Goal: Task Accomplishment & Management: Complete application form

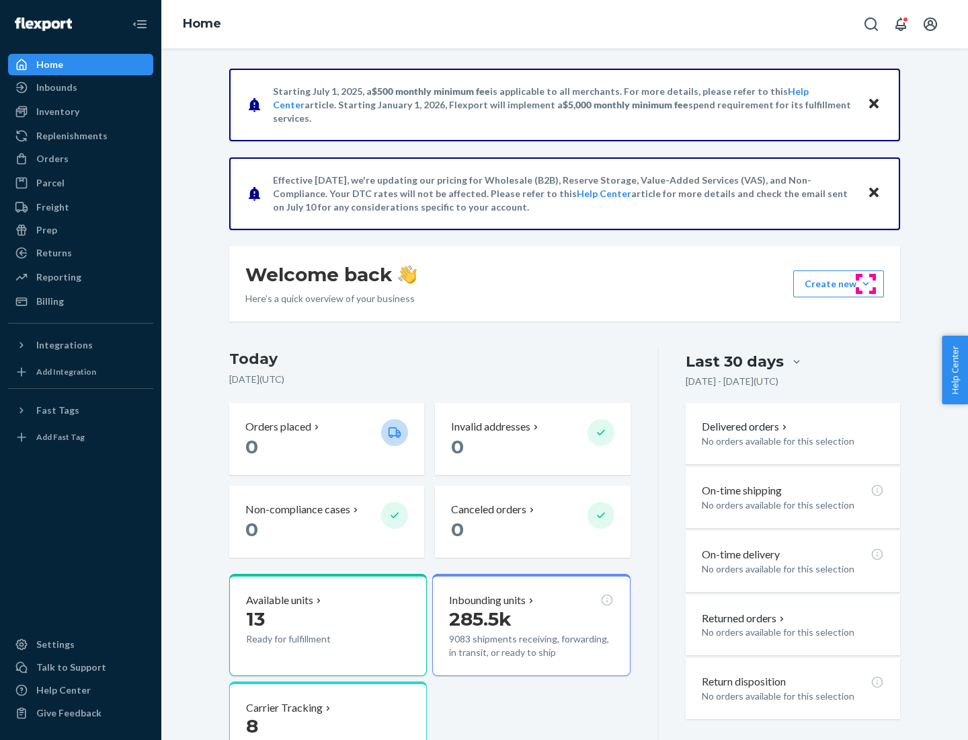
click at [866, 284] on button "Create new Create new inbound Create new order Create new product" at bounding box center [839, 283] width 91 height 27
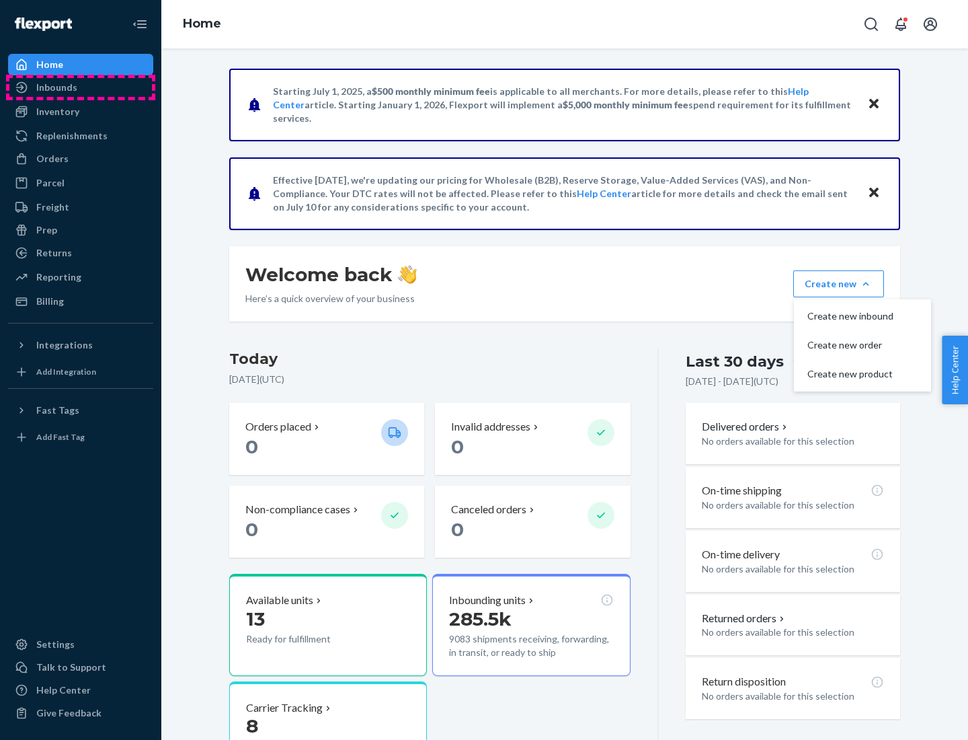
click at [81, 87] on div "Inbounds" at bounding box center [80, 87] width 143 height 19
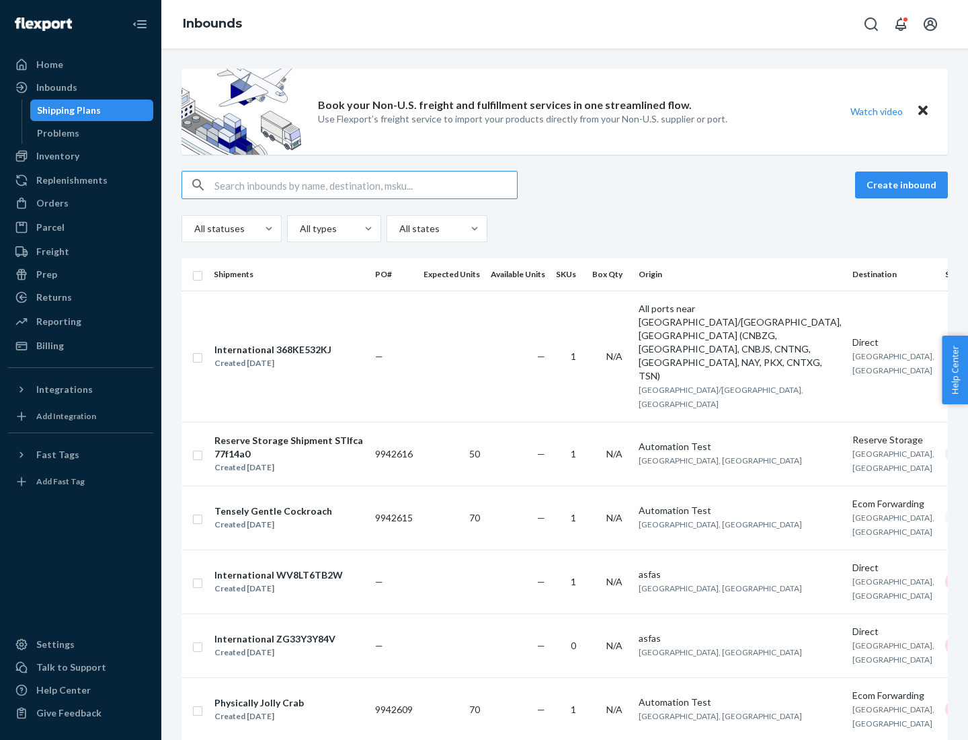
click at [904, 185] on button "Create inbound" at bounding box center [901, 184] width 93 height 27
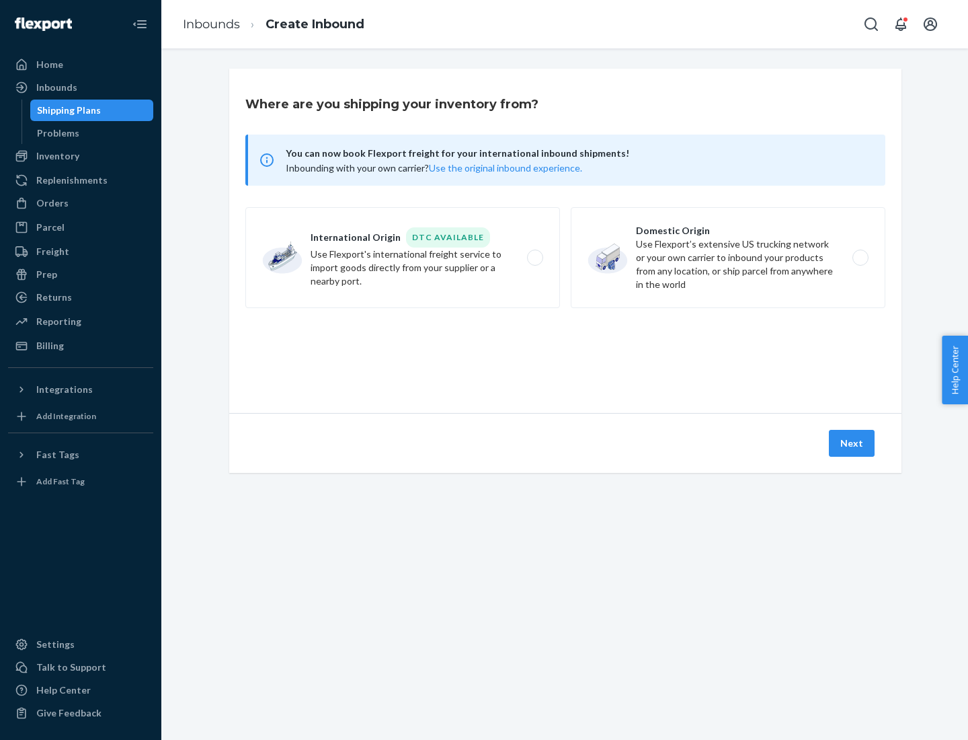
click at [728, 258] on label "Domestic Origin Use Flexport’s extensive US trucking network or your own carrie…" at bounding box center [728, 257] width 315 height 101
click at [860, 258] on input "Domestic Origin Use Flexport’s extensive US trucking network or your own carrie…" at bounding box center [864, 258] width 9 height 9
radio input "true"
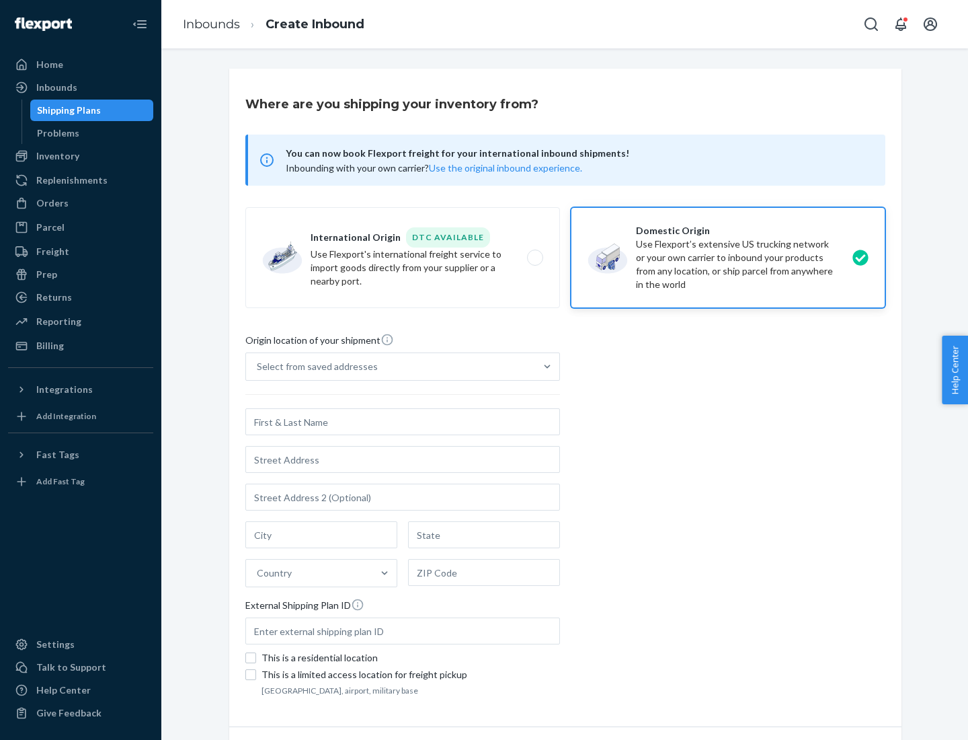
click at [314, 367] on div "Select from saved addresses" at bounding box center [317, 366] width 121 height 13
click at [258, 367] on input "Select from saved addresses" at bounding box center [257, 366] width 1 height 13
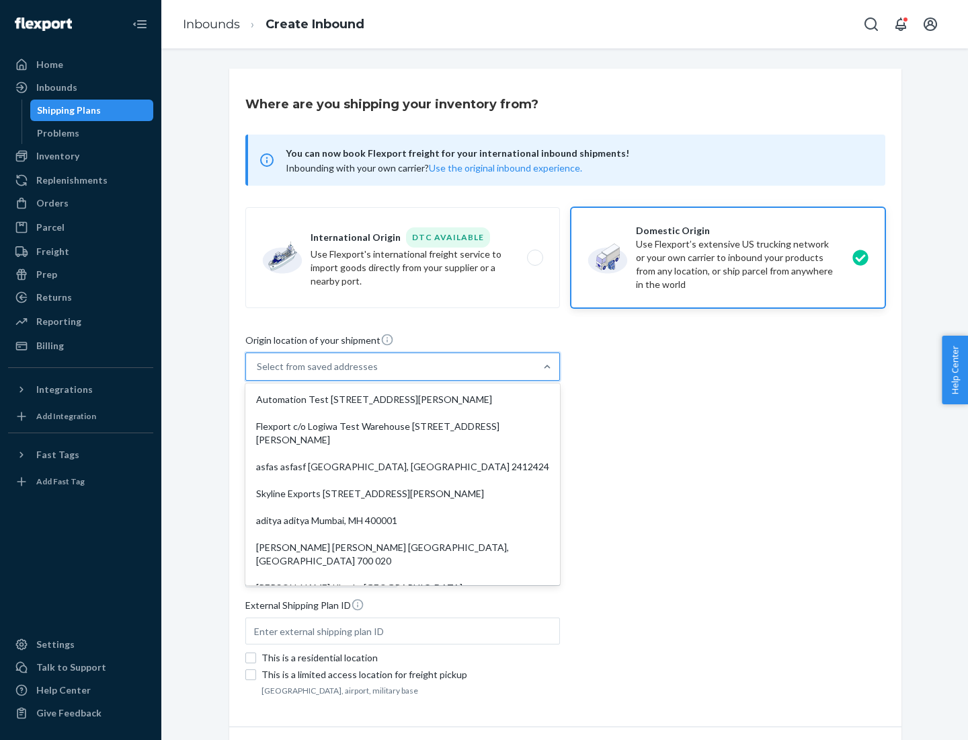
scroll to position [5, 0]
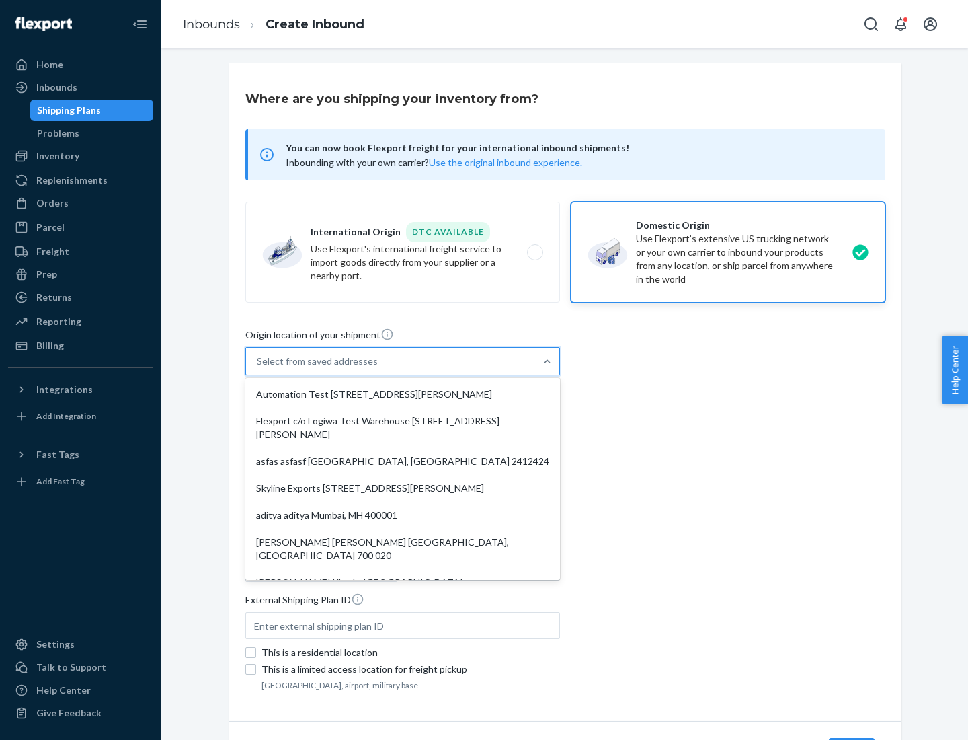
click at [403, 394] on div "Automation Test [STREET_ADDRESS][PERSON_NAME]" at bounding box center [402, 394] width 309 height 27
click at [258, 368] on input "option Automation Test [STREET_ADDRESS][PERSON_NAME]. 9 results available. Use …" at bounding box center [257, 360] width 1 height 13
type input "Automation Test"
type input "[STREET_ADDRESS][PERSON_NAME]"
type input "9th Floor"
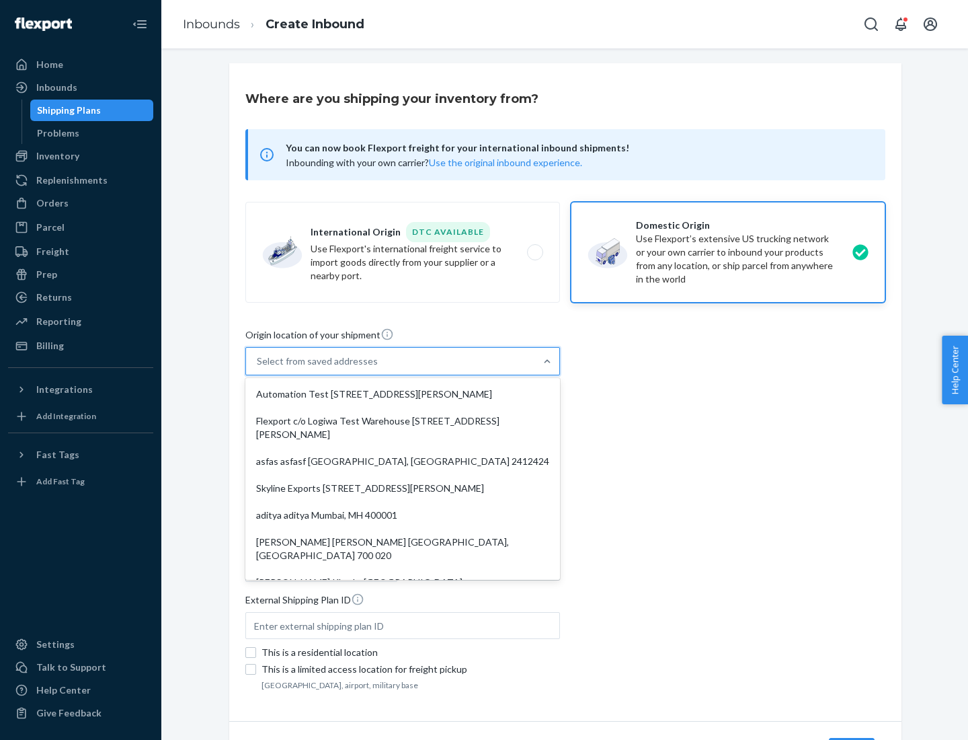
type input "[GEOGRAPHIC_DATA]"
type input "CA"
type input "94104"
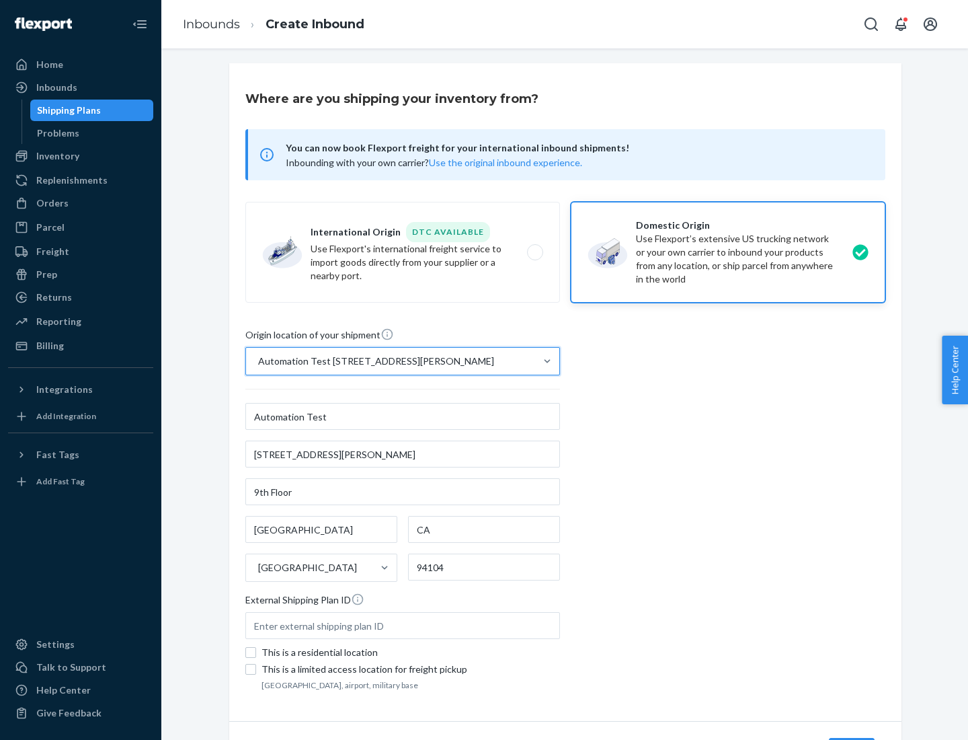
scroll to position [79, 0]
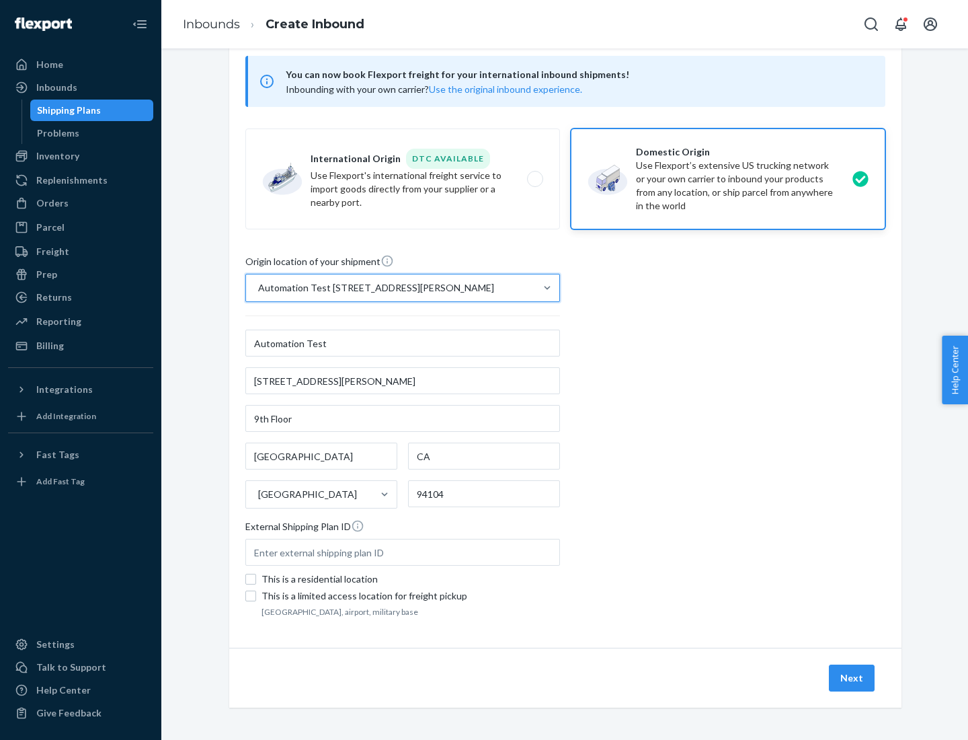
click at [853, 678] on button "Next" at bounding box center [852, 677] width 46 height 27
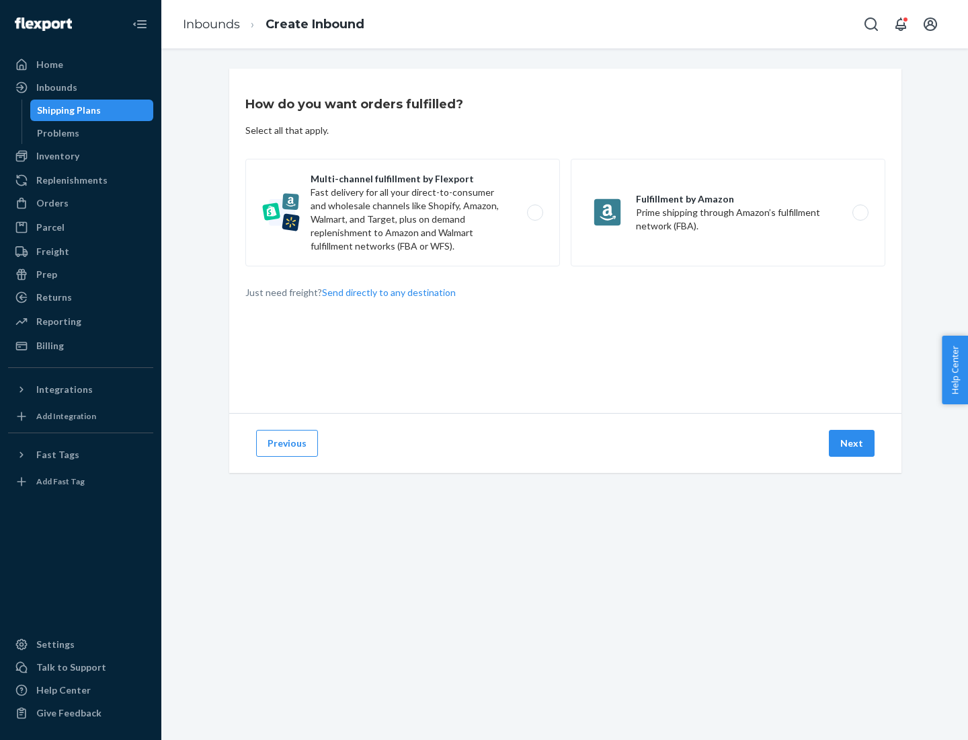
click at [403, 213] on label "Multi-channel fulfillment by Flexport Fast delivery for all your direct-to-cons…" at bounding box center [402, 213] width 315 height 108
click at [535, 213] on input "Multi-channel fulfillment by Flexport Fast delivery for all your direct-to-cons…" at bounding box center [539, 212] width 9 height 9
radio input "true"
click at [853, 443] on button "Next" at bounding box center [852, 443] width 46 height 27
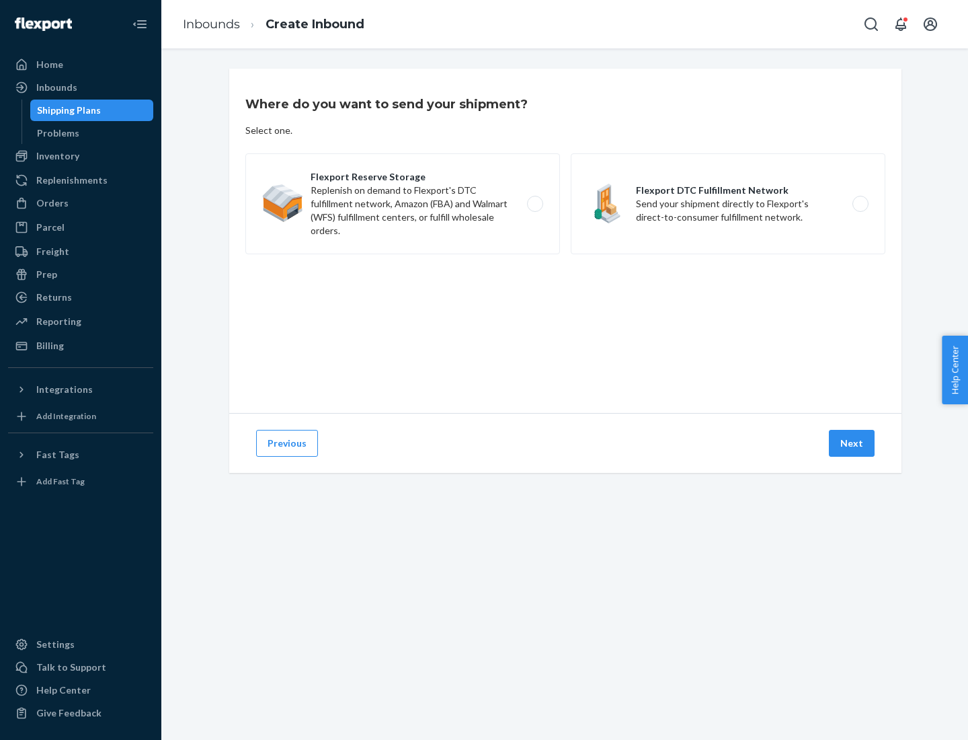
click at [728, 204] on label "Flexport DTC Fulfillment Network Send your shipment directly to Flexport's dire…" at bounding box center [728, 203] width 315 height 101
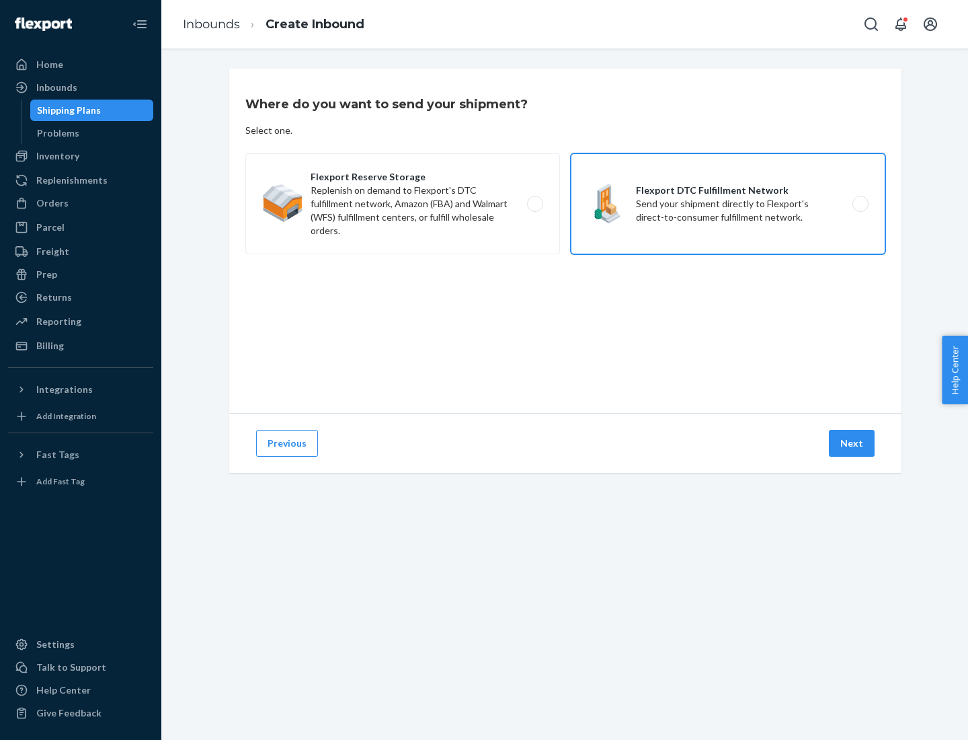
click at [860, 204] on input "Flexport DTC Fulfillment Network Send your shipment directly to Flexport's dire…" at bounding box center [864, 204] width 9 height 9
radio input "true"
click at [853, 443] on button "Next" at bounding box center [852, 443] width 46 height 27
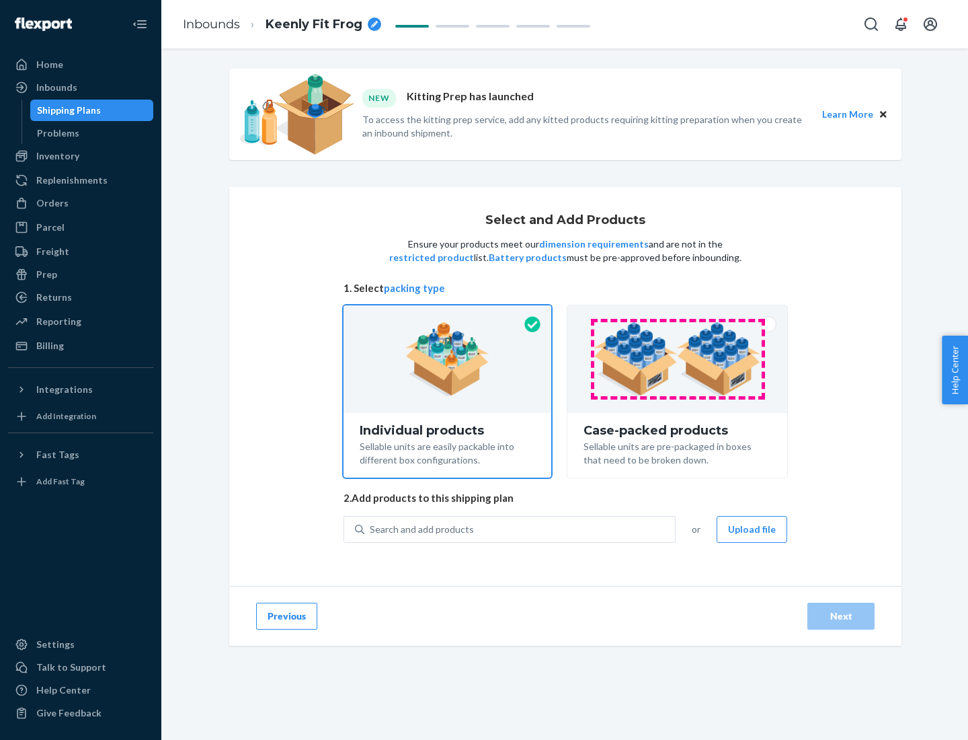
click at [678, 359] on img at bounding box center [677, 359] width 167 height 74
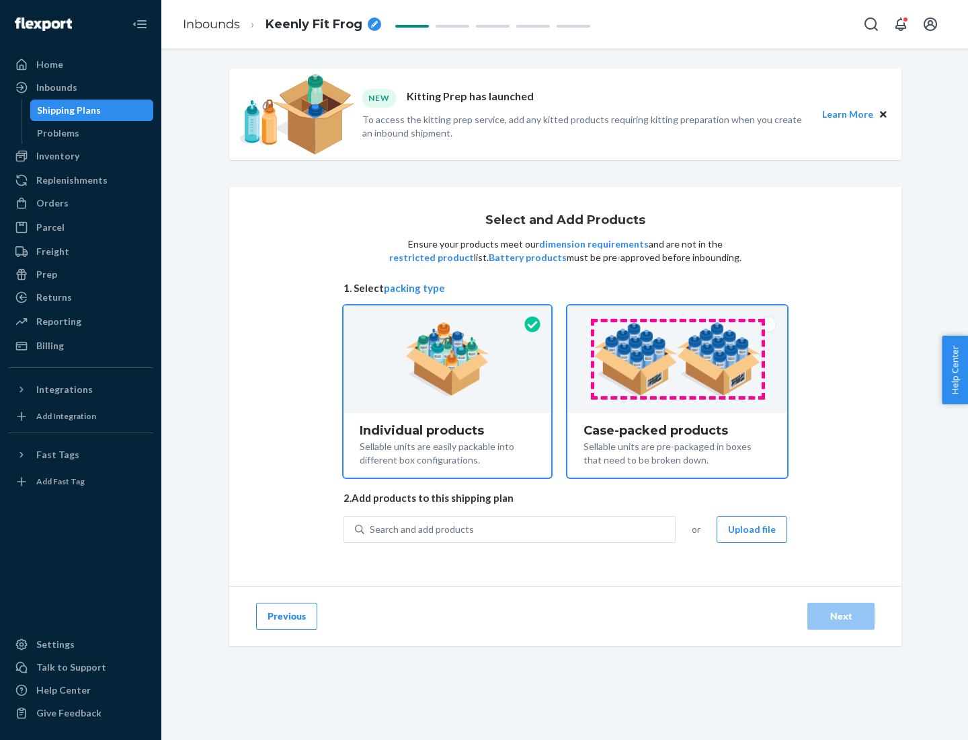
click at [678, 314] on input "Case-packed products Sellable units are pre-packaged in boxes that need to be b…" at bounding box center [677, 309] width 9 height 9
radio input "true"
radio input "false"
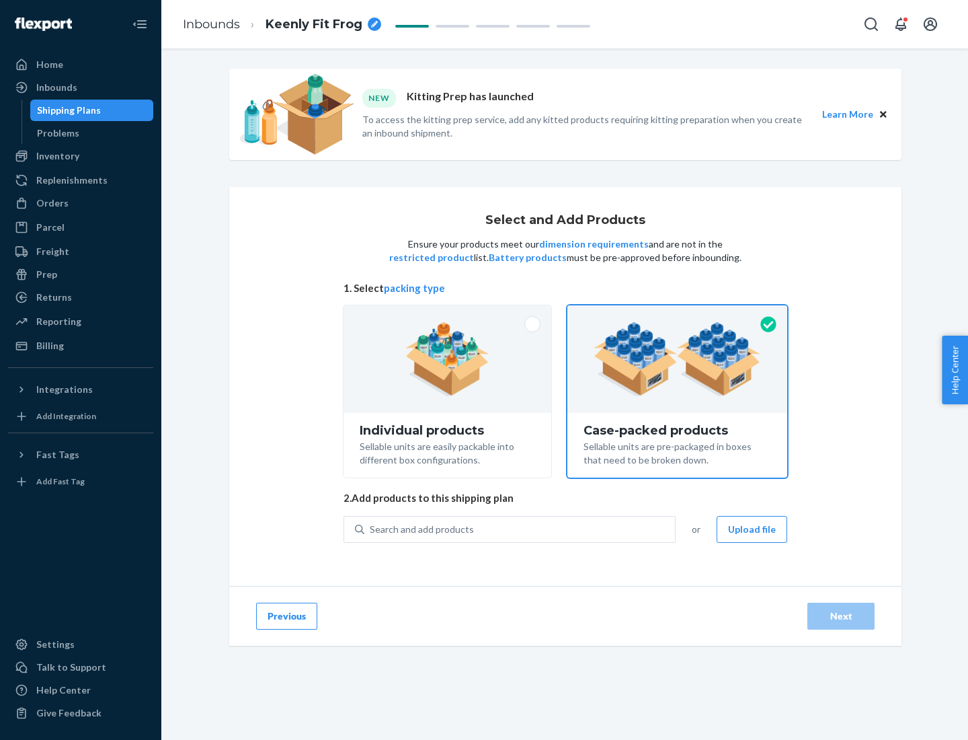
click at [520, 529] on div "Search and add products" at bounding box center [519, 529] width 311 height 24
click at [371, 529] on input "Search and add products" at bounding box center [370, 529] width 1 height 13
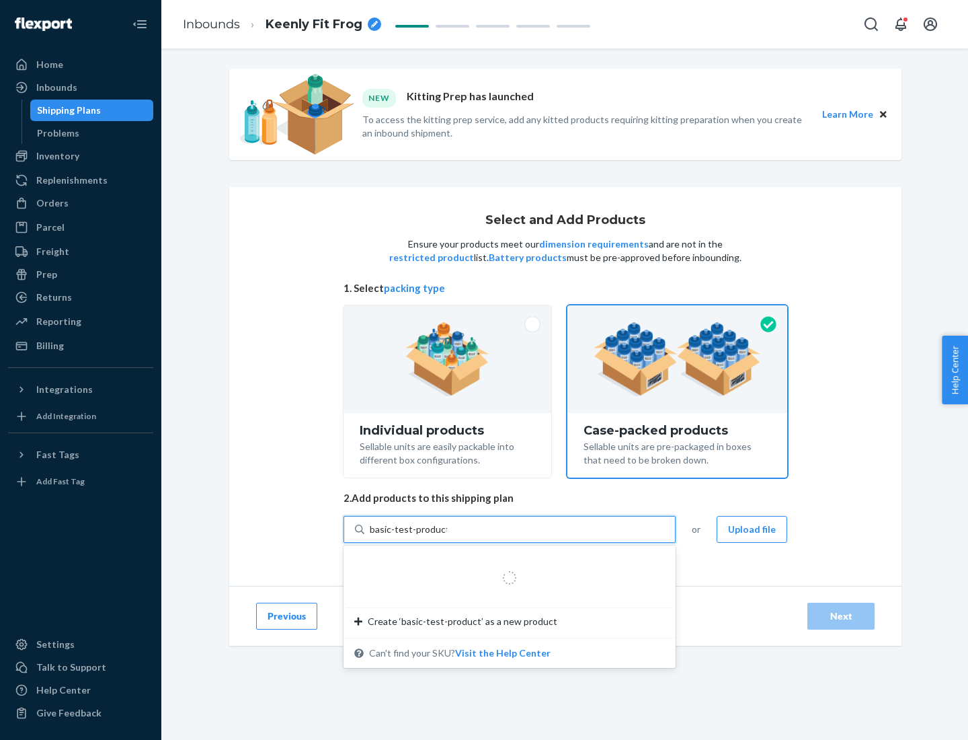
type input "basic-test-product-1"
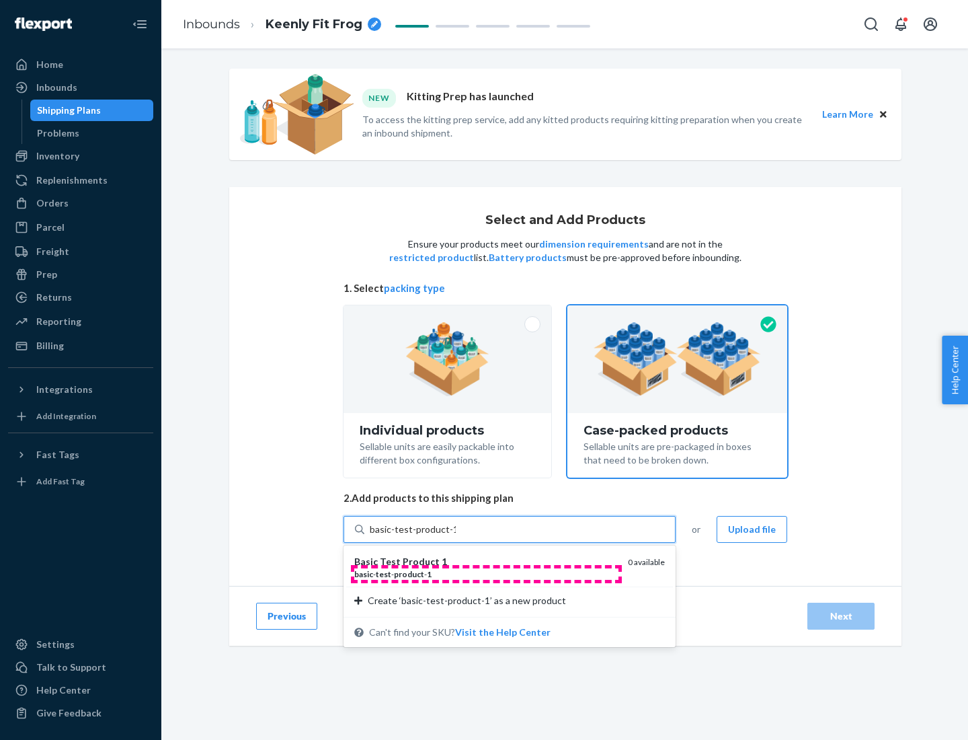
click at [486, 574] on div "basic - test - product - 1" at bounding box center [485, 573] width 263 height 11
click at [456, 536] on input "basic-test-product-1" at bounding box center [413, 529] width 86 height 13
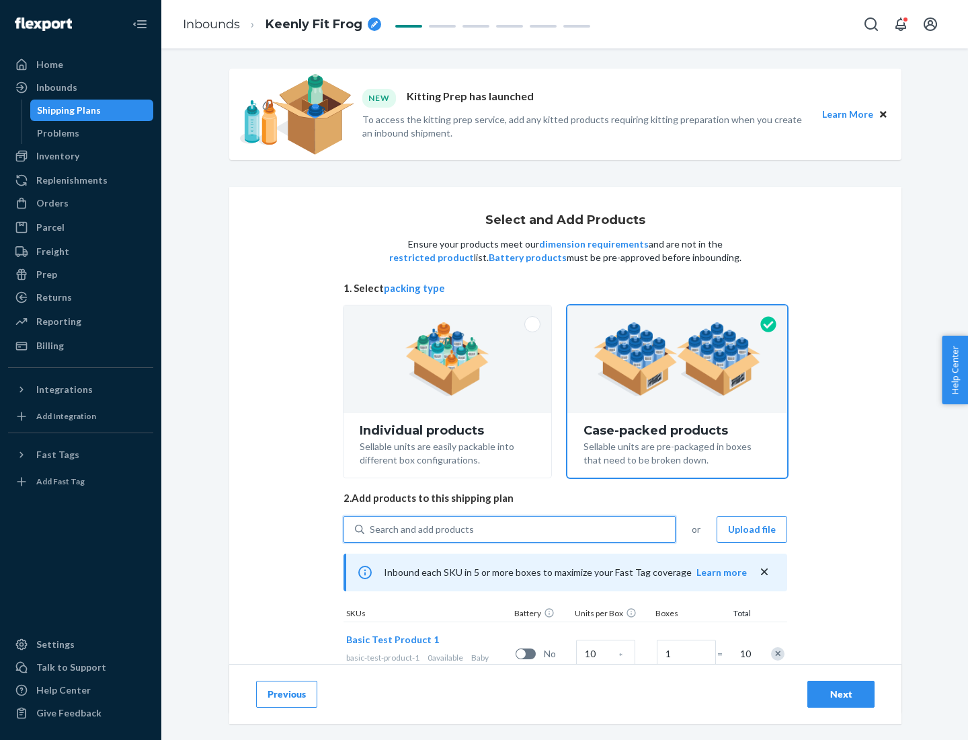
scroll to position [48, 0]
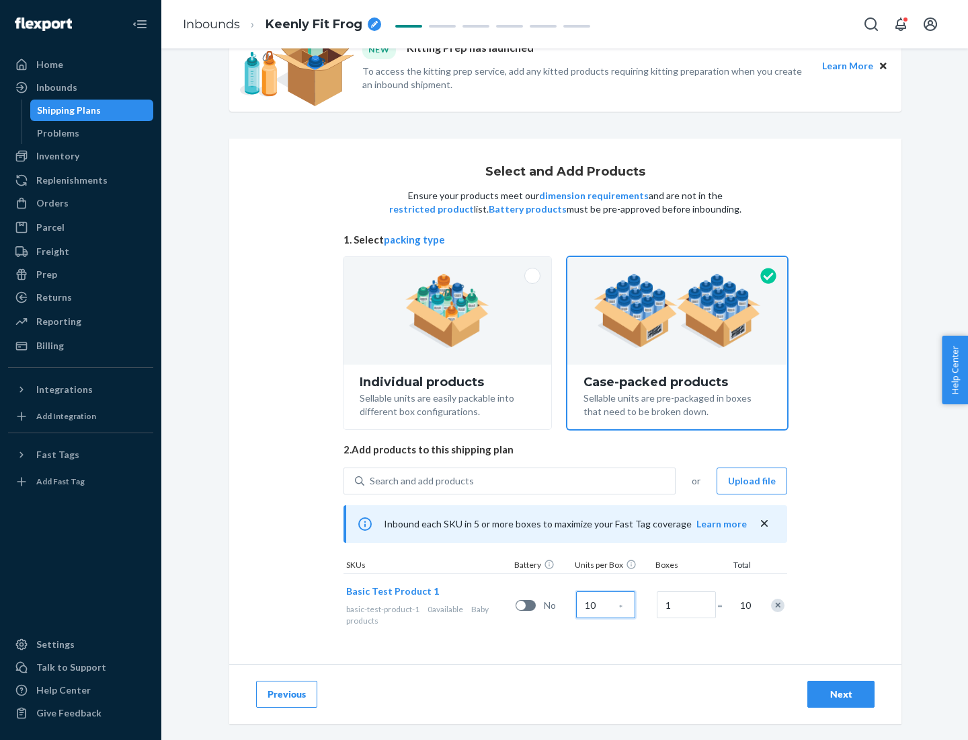
type input "10"
type input "7"
click at [841, 694] on div "Next" at bounding box center [841, 693] width 44 height 13
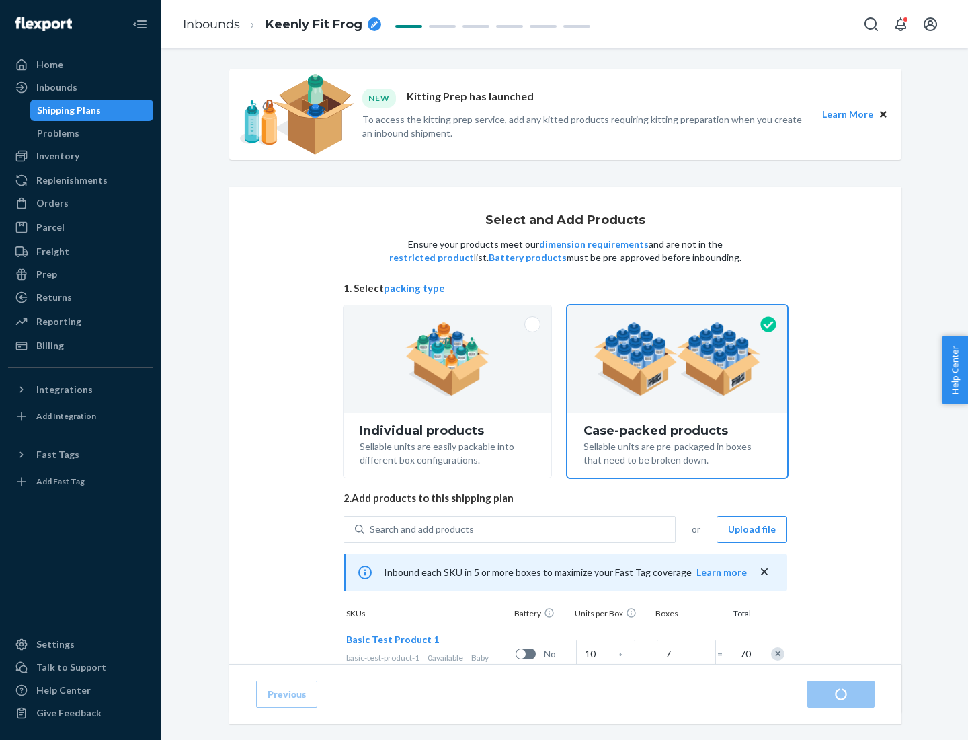
radio input "true"
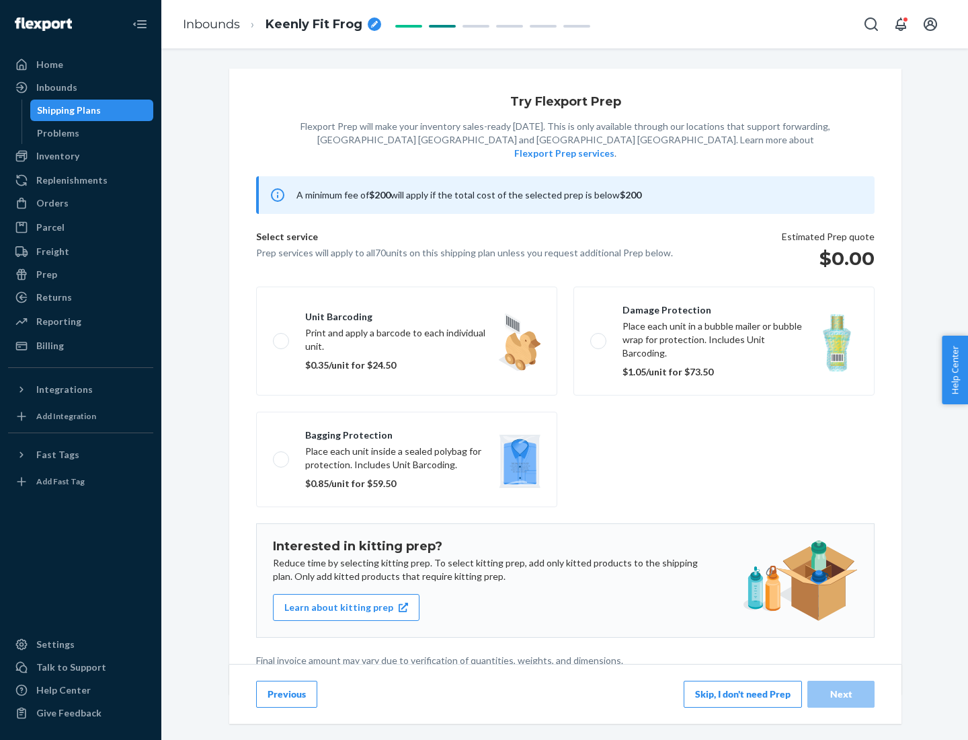
scroll to position [3, 0]
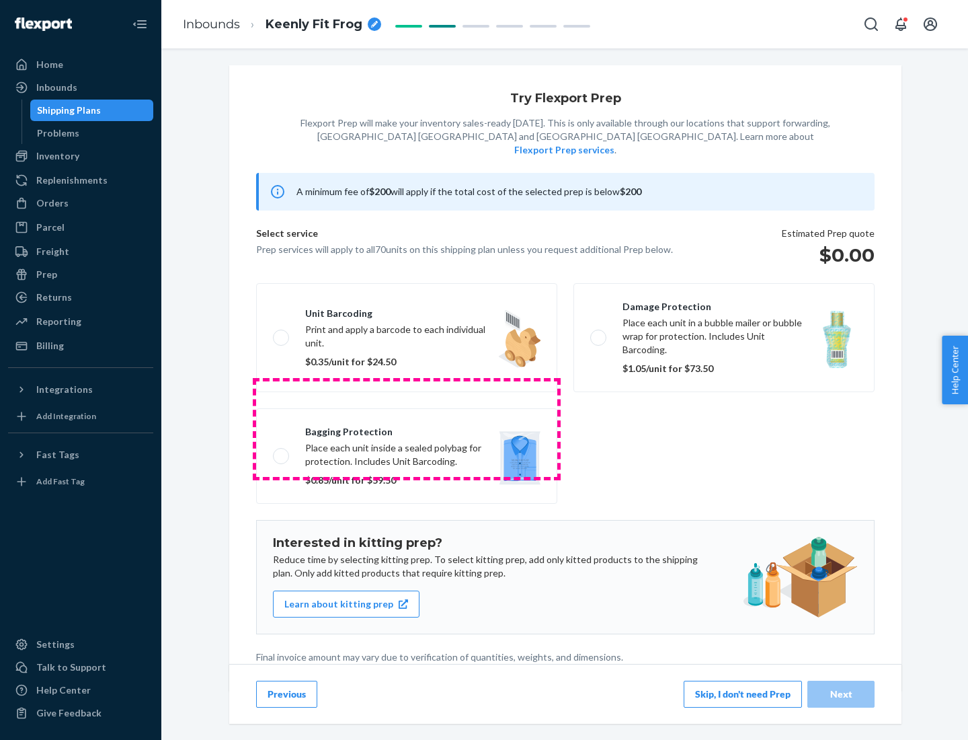
click at [407, 428] on label "Bagging protection Place each unit inside a sealed polybag for protection. Incl…" at bounding box center [406, 455] width 301 height 95
click at [282, 451] on input "Bagging protection Place each unit inside a sealed polybag for protection. Incl…" at bounding box center [277, 455] width 9 height 9
checkbox input "true"
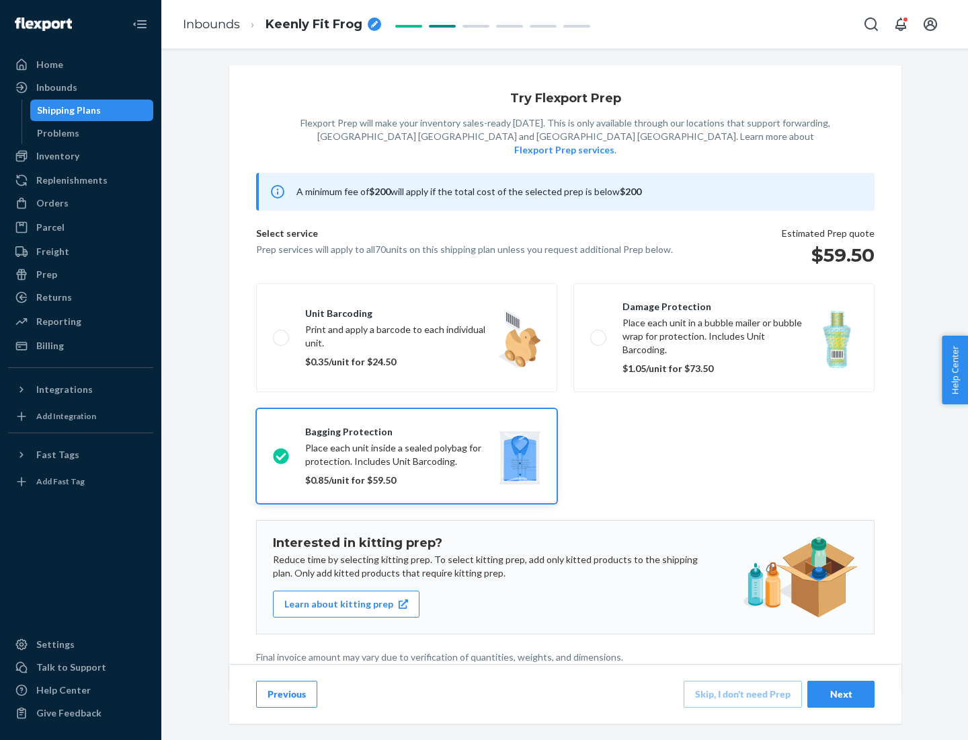
click at [841, 693] on div "Next" at bounding box center [841, 693] width 44 height 13
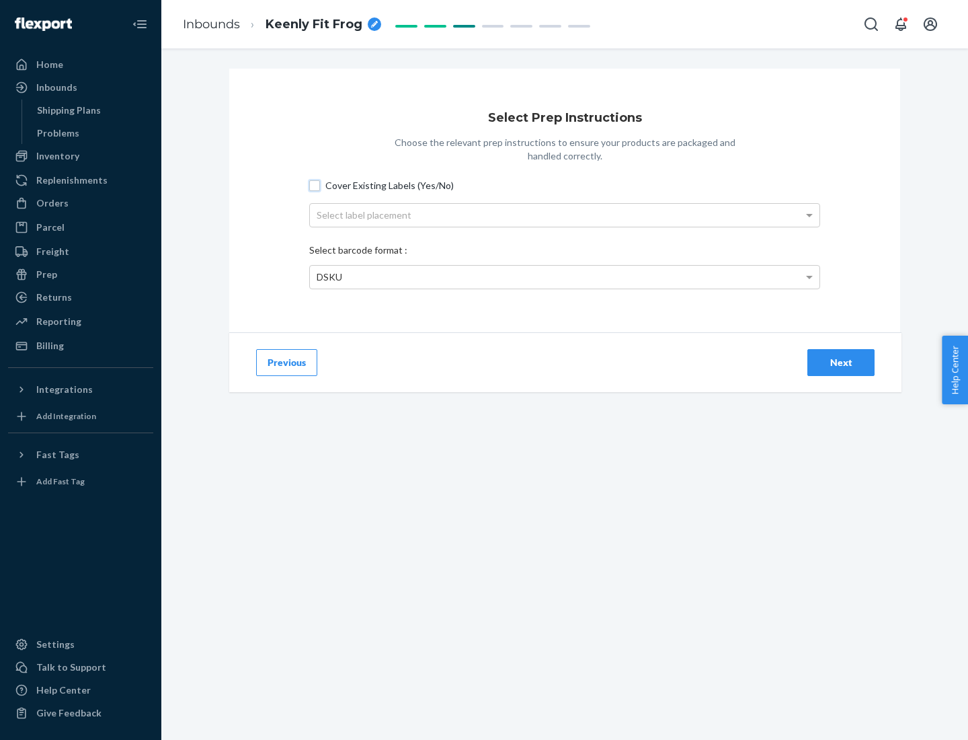
click at [315, 185] on input "Cover Existing Labels (Yes/No)" at bounding box center [314, 185] width 11 height 11
checkbox input "true"
click at [565, 215] on div "Select label placement" at bounding box center [565, 215] width 510 height 23
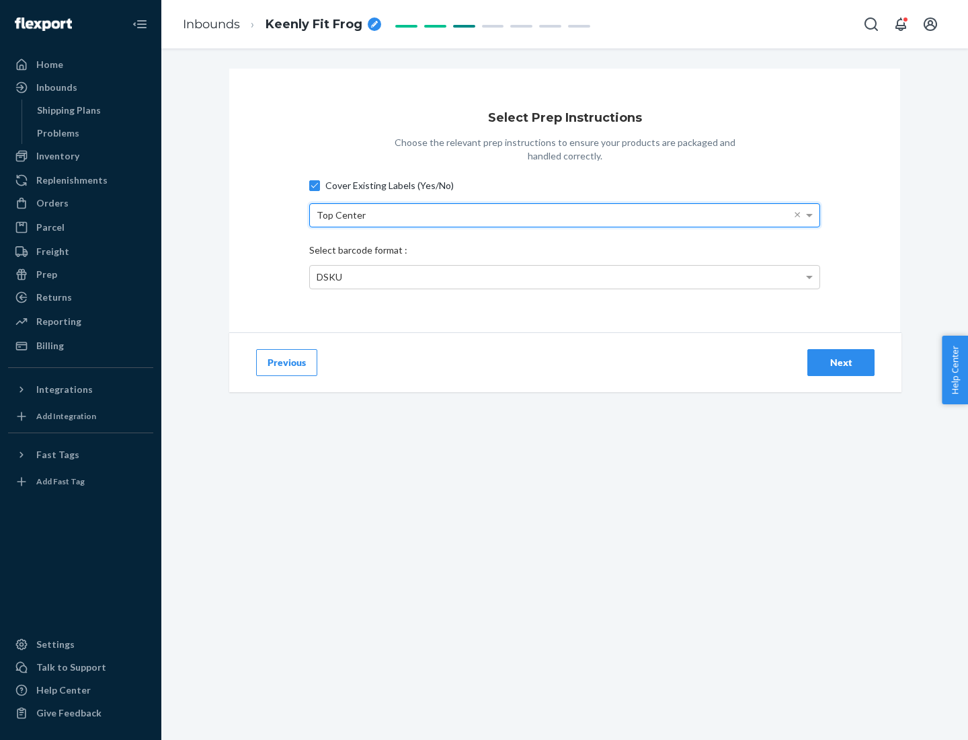
click at [565, 276] on div "DSKU" at bounding box center [565, 277] width 510 height 23
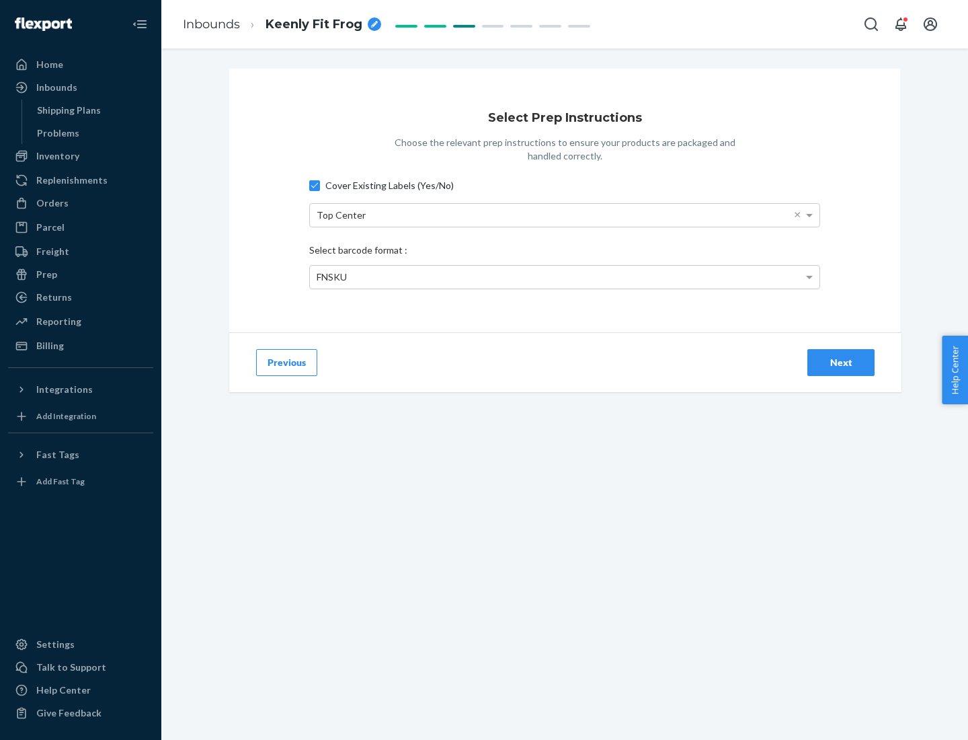
click at [841, 362] on div "Next" at bounding box center [841, 362] width 44 height 13
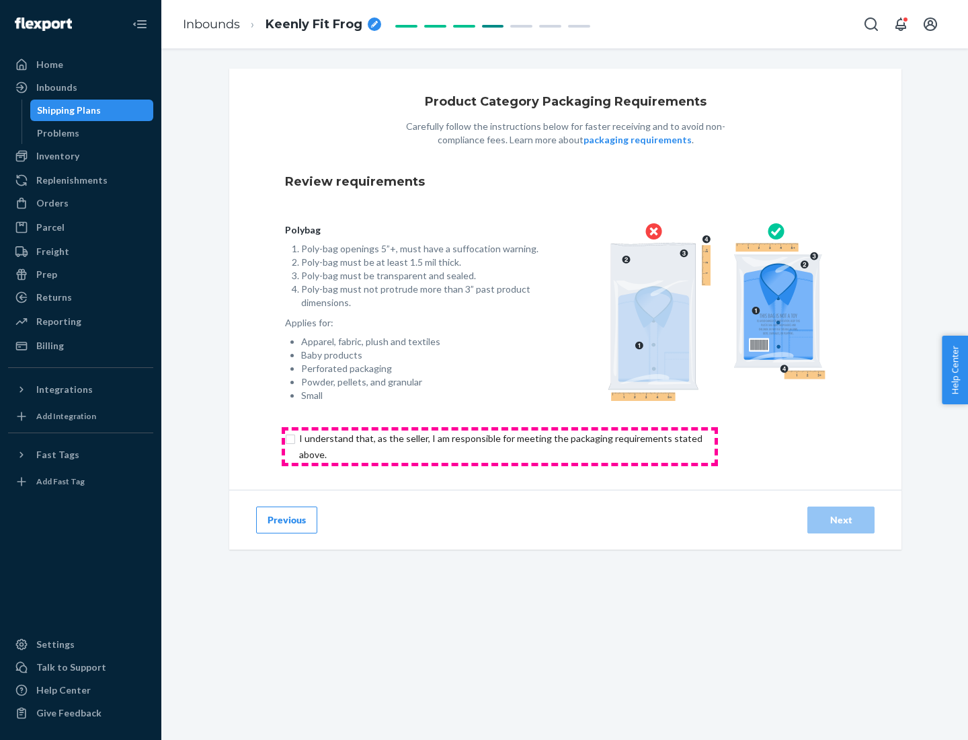
click at [500, 446] on input "checkbox" at bounding box center [508, 446] width 447 height 32
checkbox input "true"
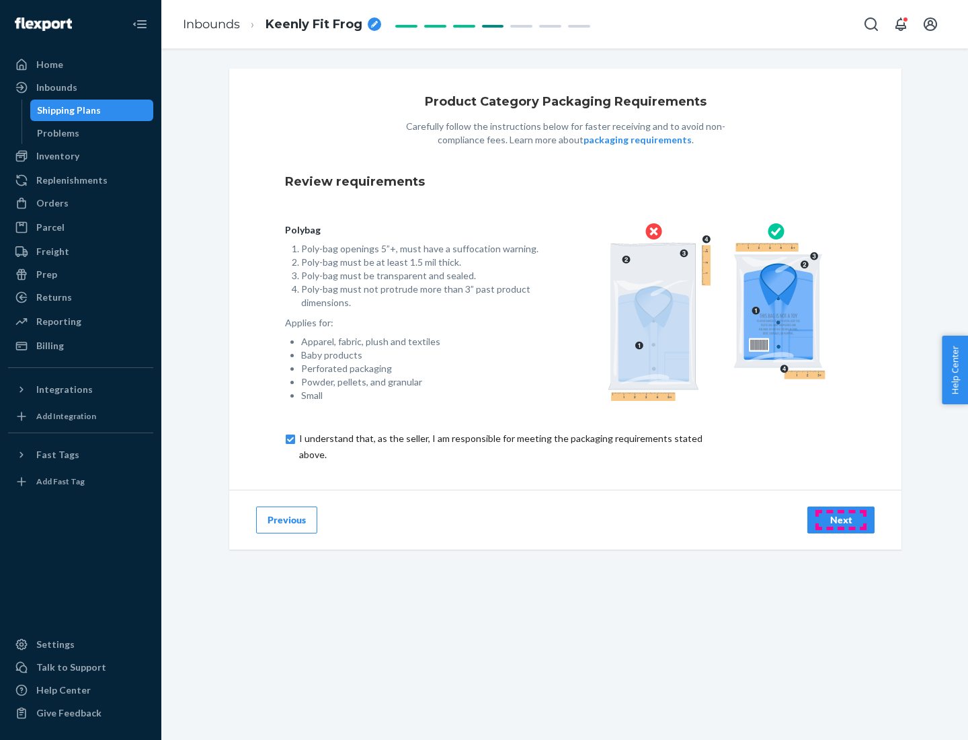
click at [841, 519] on div "Next" at bounding box center [841, 519] width 44 height 13
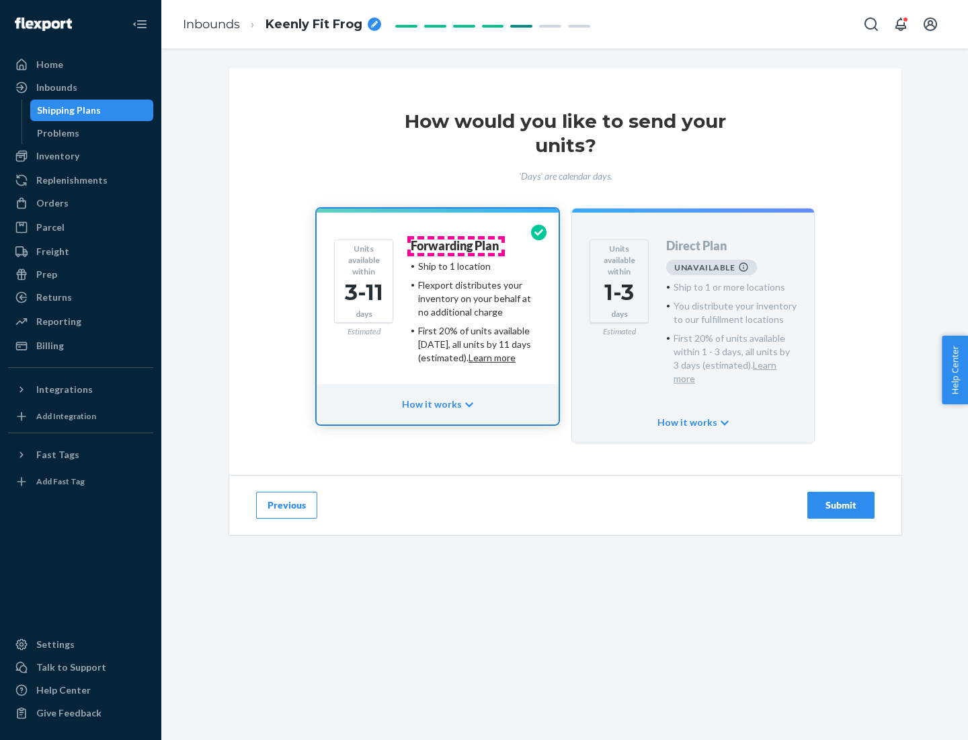
click at [456, 245] on h4 "Forwarding Plan" at bounding box center [455, 245] width 88 height 13
click at [841, 498] on div "Submit" at bounding box center [841, 504] width 44 height 13
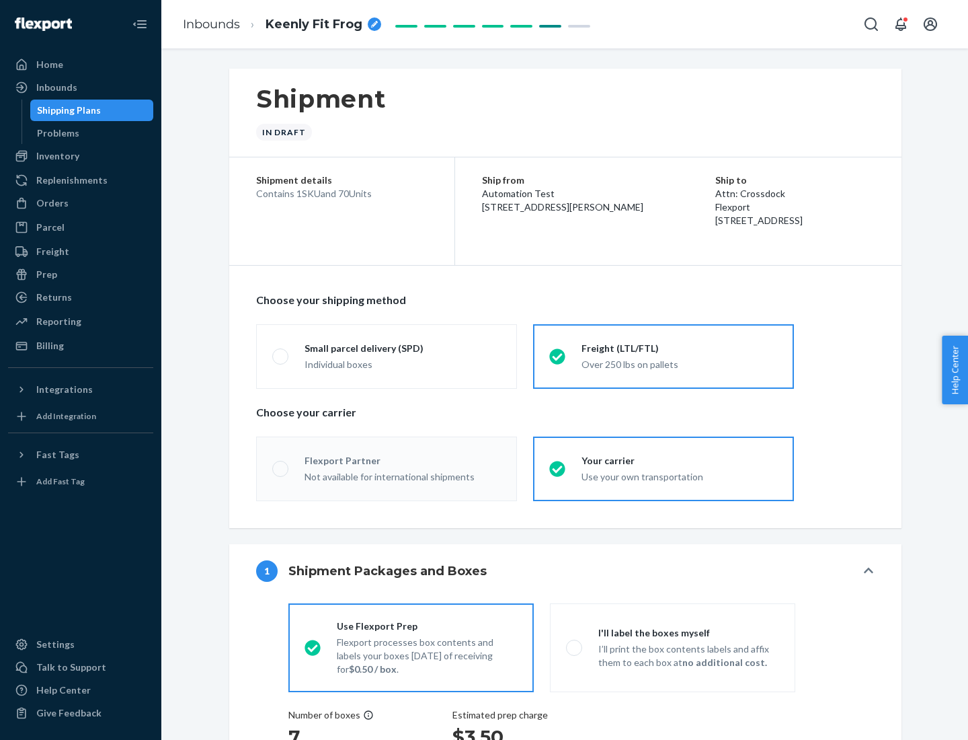
radio input "true"
radio input "false"
radio input "true"
radio input "false"
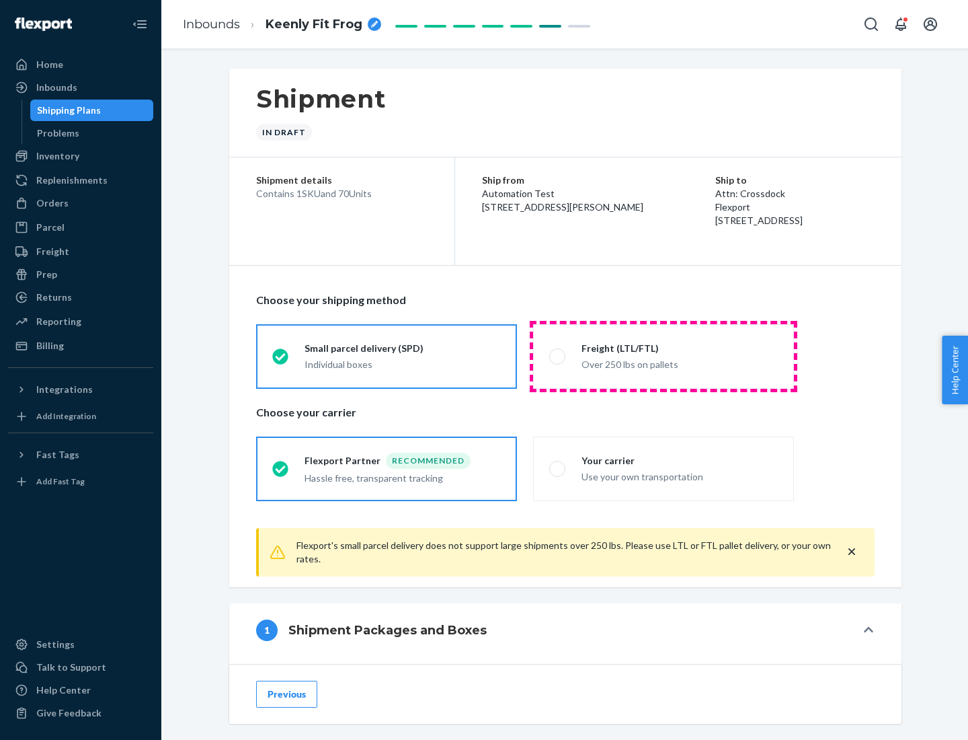
click at [664, 356] on div "Over 250 lbs on pallets" at bounding box center [680, 363] width 196 height 16
click at [558, 356] on input "Freight (LTL/FTL) Over 250 lbs on pallets" at bounding box center [553, 356] width 9 height 9
radio input "true"
radio input "false"
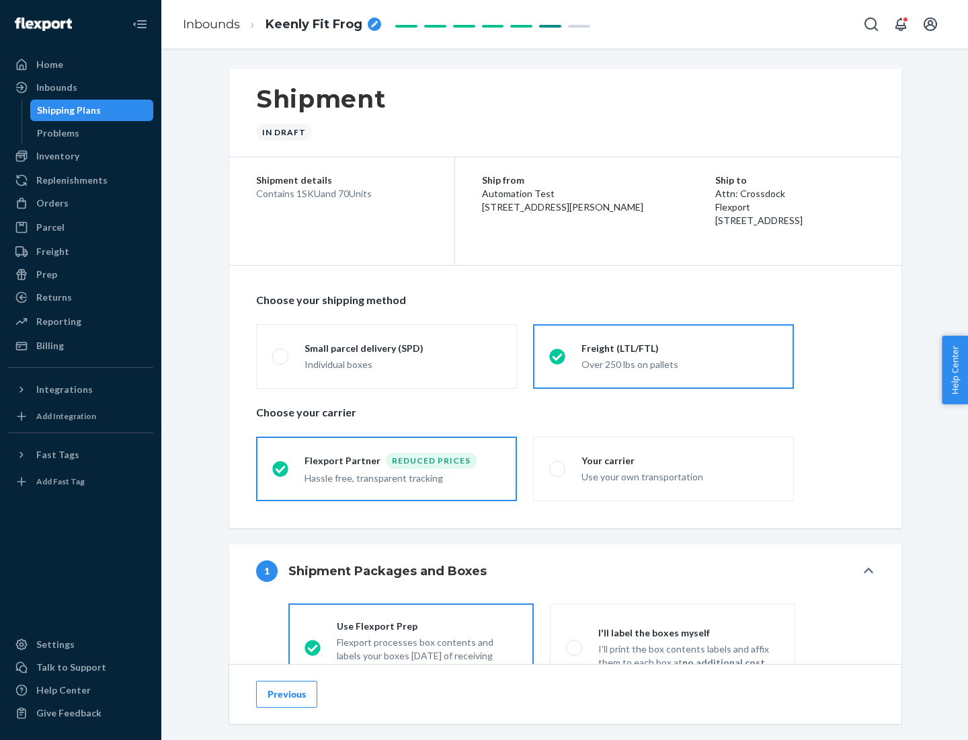
scroll to position [75, 0]
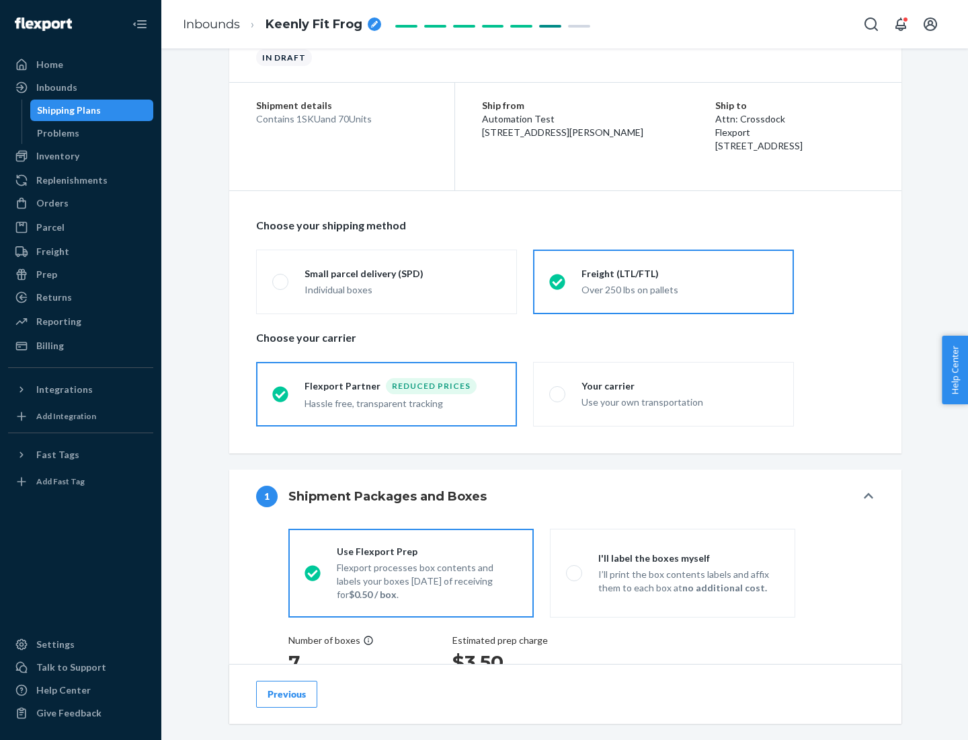
click at [387, 394] on div "Hassle free, transparent tracking" at bounding box center [403, 402] width 196 height 16
click at [281, 393] on input "Flexport Partner Reduced prices Hassle free, transparent tracking" at bounding box center [276, 393] width 9 height 9
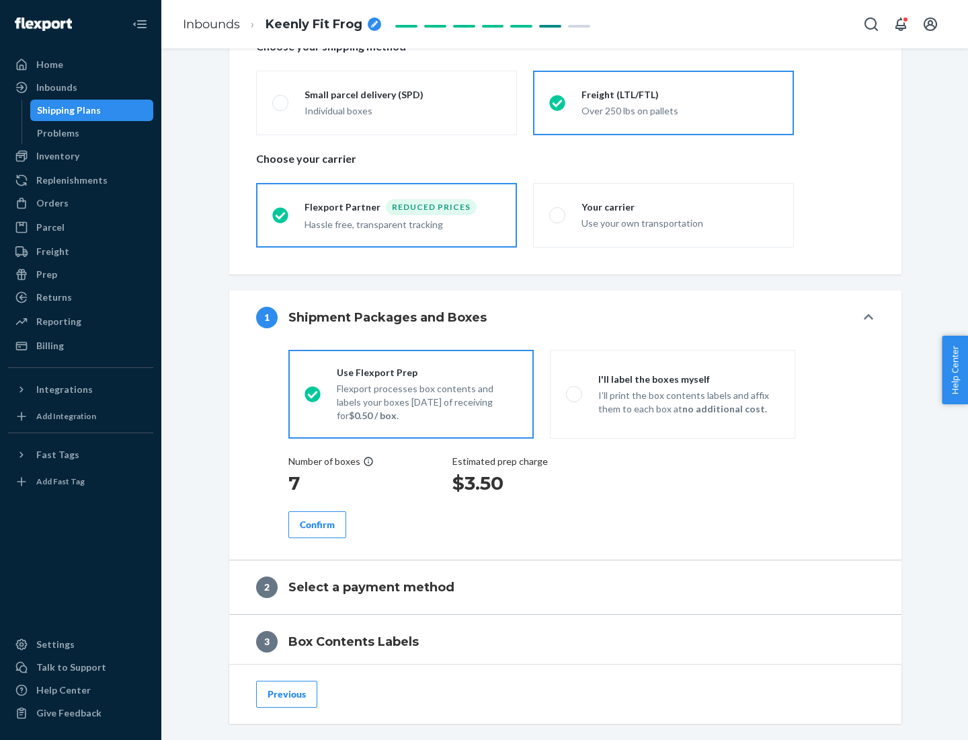
click at [672, 393] on p "I’ll print the box contents labels and affix them to each box at no additional …" at bounding box center [689, 402] width 181 height 27
click at [575, 393] on input "I'll label the boxes myself I’ll print the box contents labels and affix them t…" at bounding box center [570, 393] width 9 height 9
radio input "true"
radio input "false"
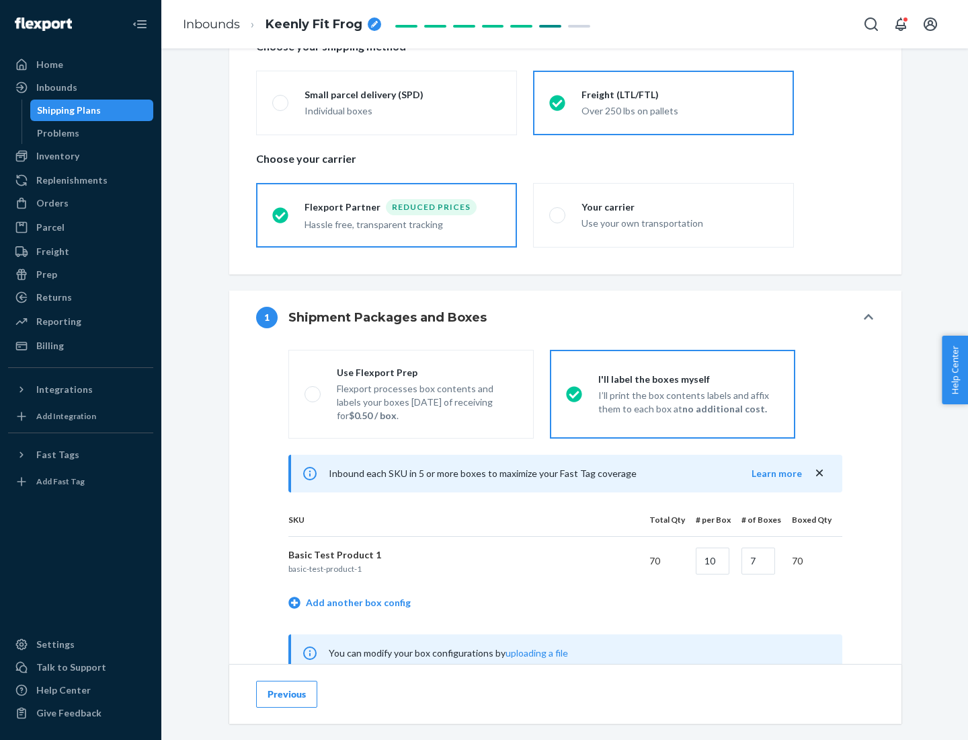
scroll to position [420, 0]
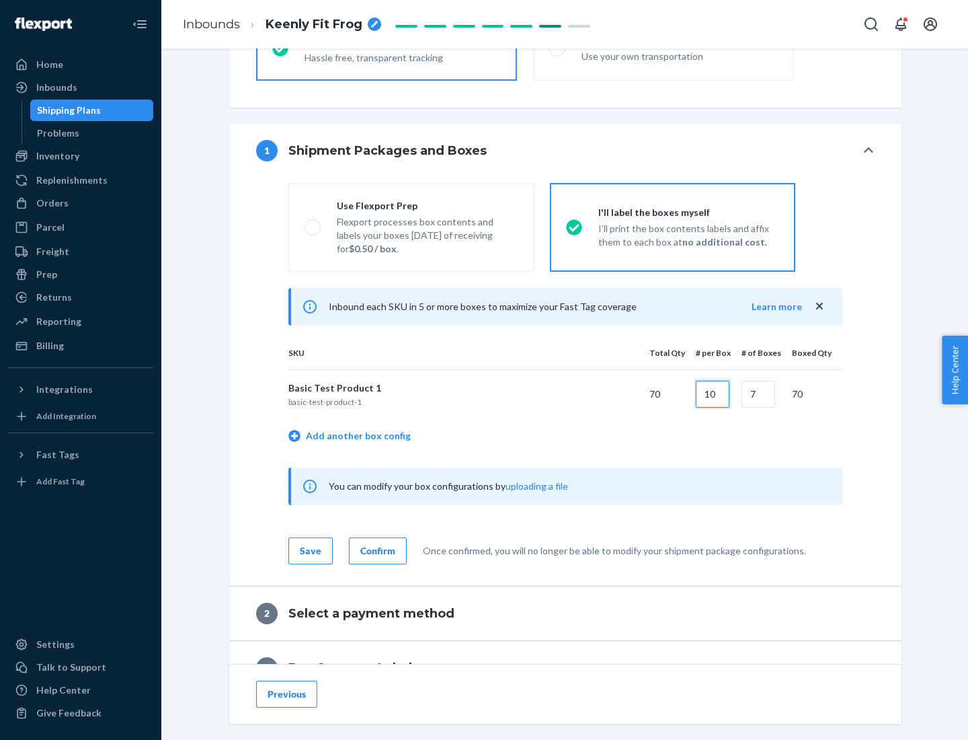
type input "10"
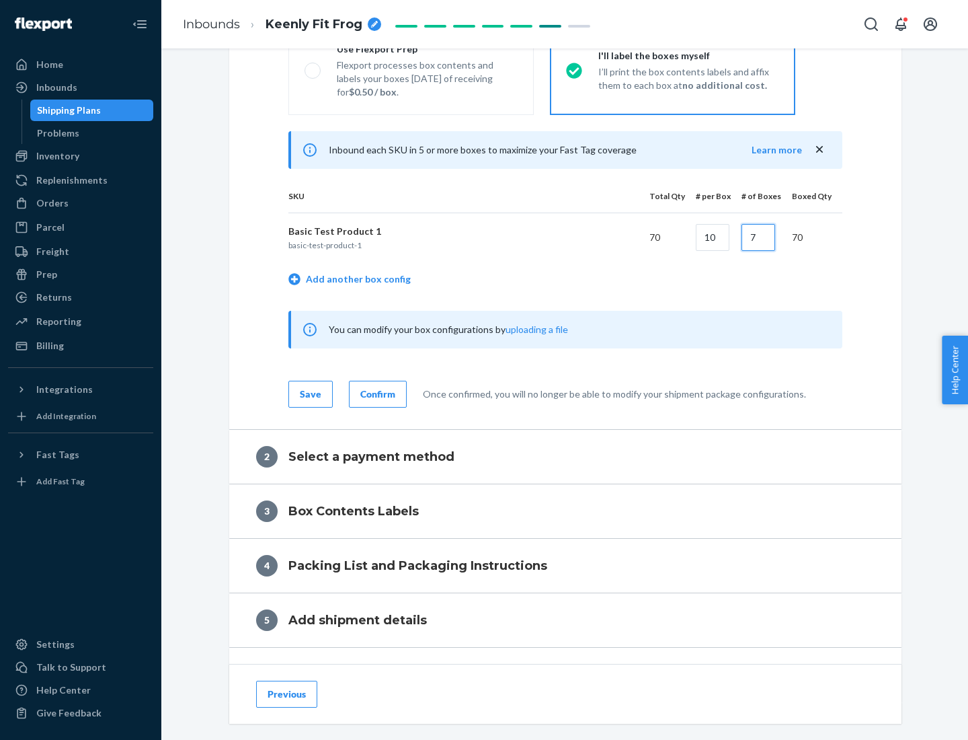
type input "7"
click at [376, 393] on div "Confirm" at bounding box center [377, 393] width 35 height 13
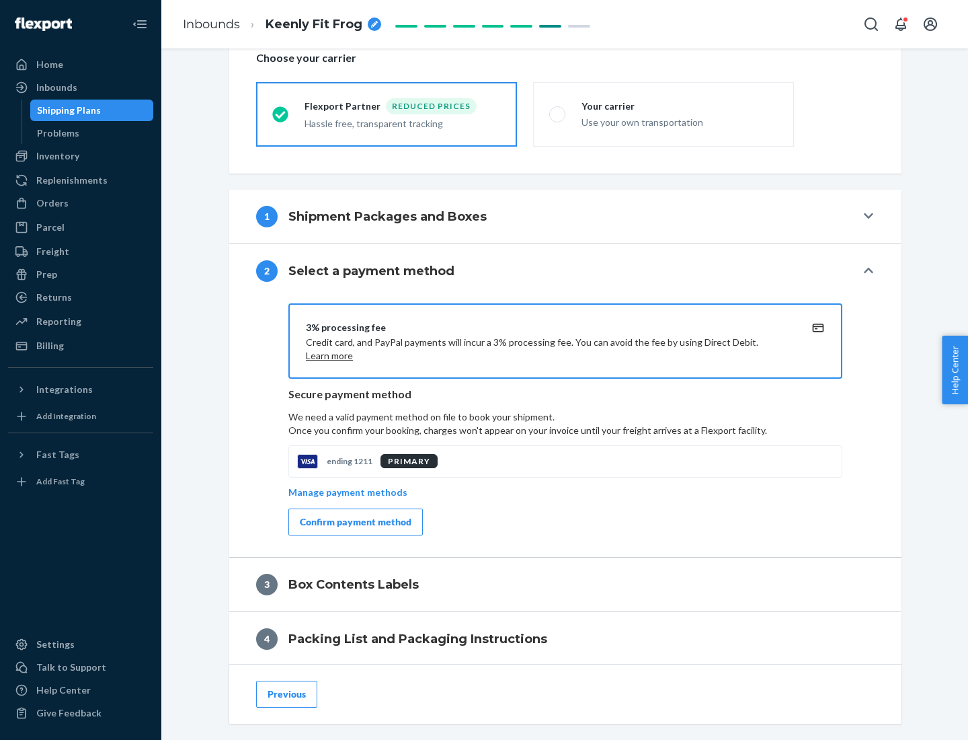
scroll to position [482, 0]
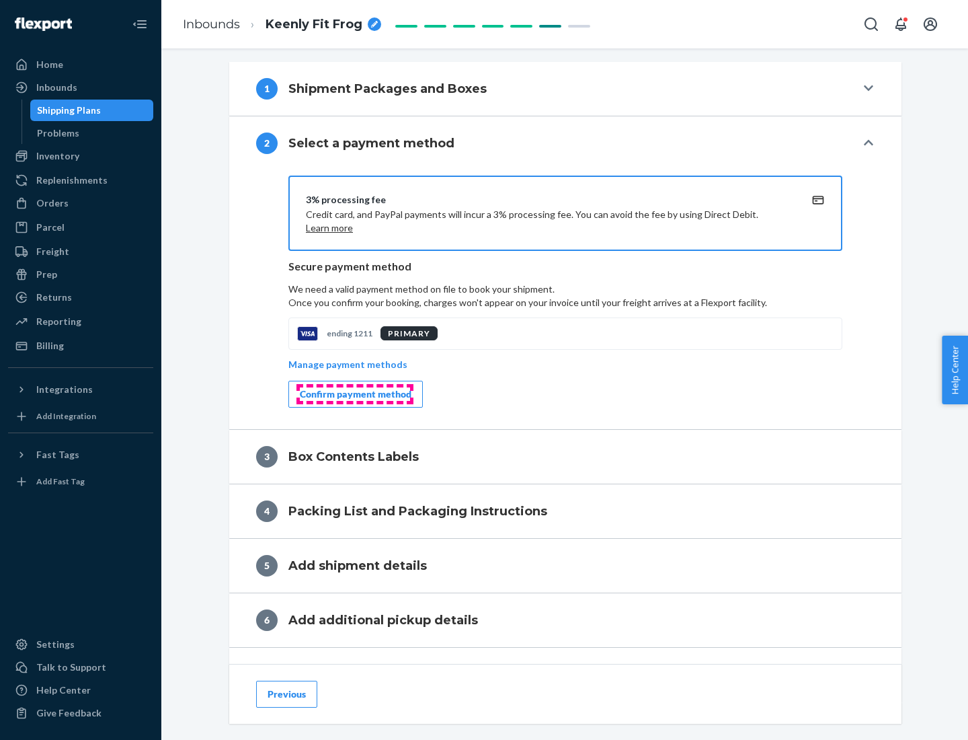
click at [354, 394] on div "Confirm payment method" at bounding box center [356, 393] width 112 height 13
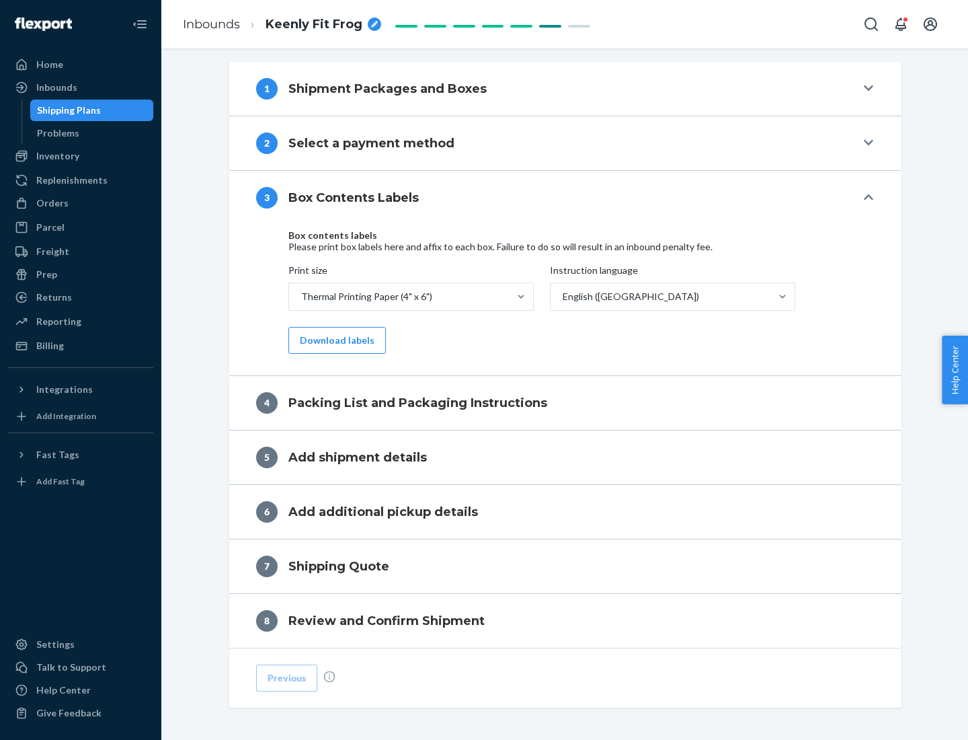
scroll to position [428, 0]
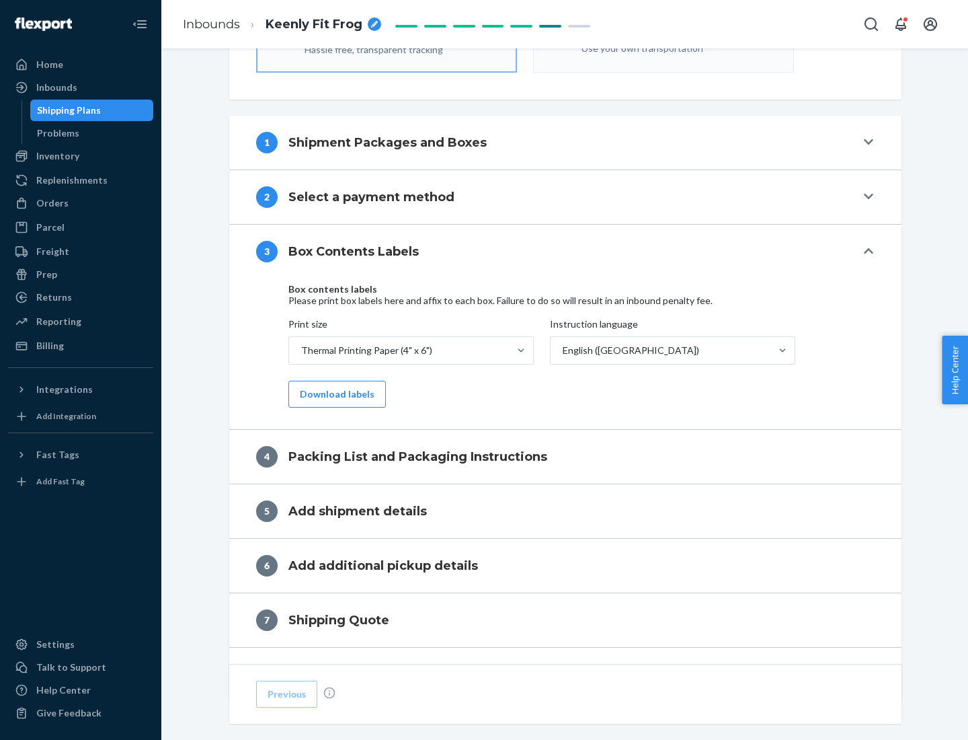
click at [334, 394] on button "Download labels" at bounding box center [337, 394] width 98 height 27
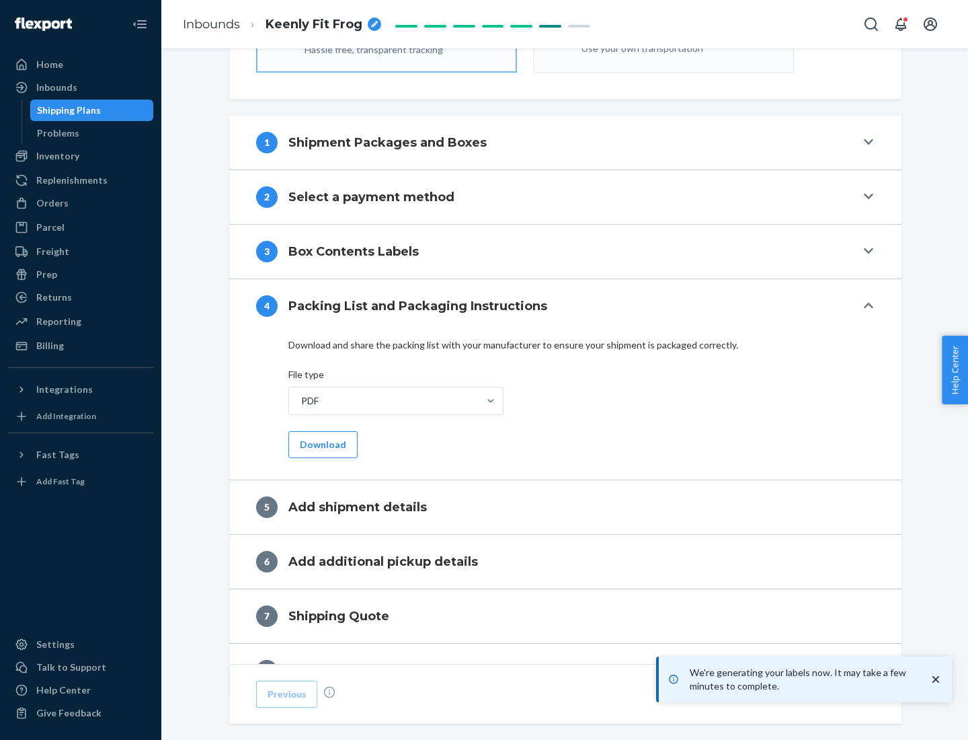
scroll to position [479, 0]
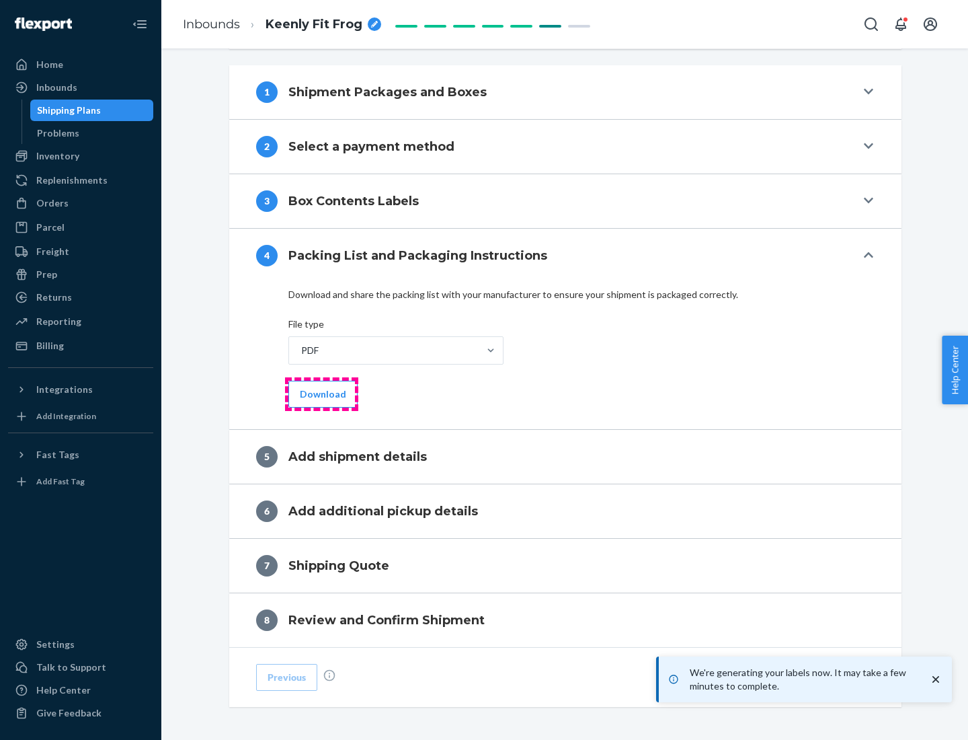
click at [321, 393] on button "Download" at bounding box center [322, 394] width 69 height 27
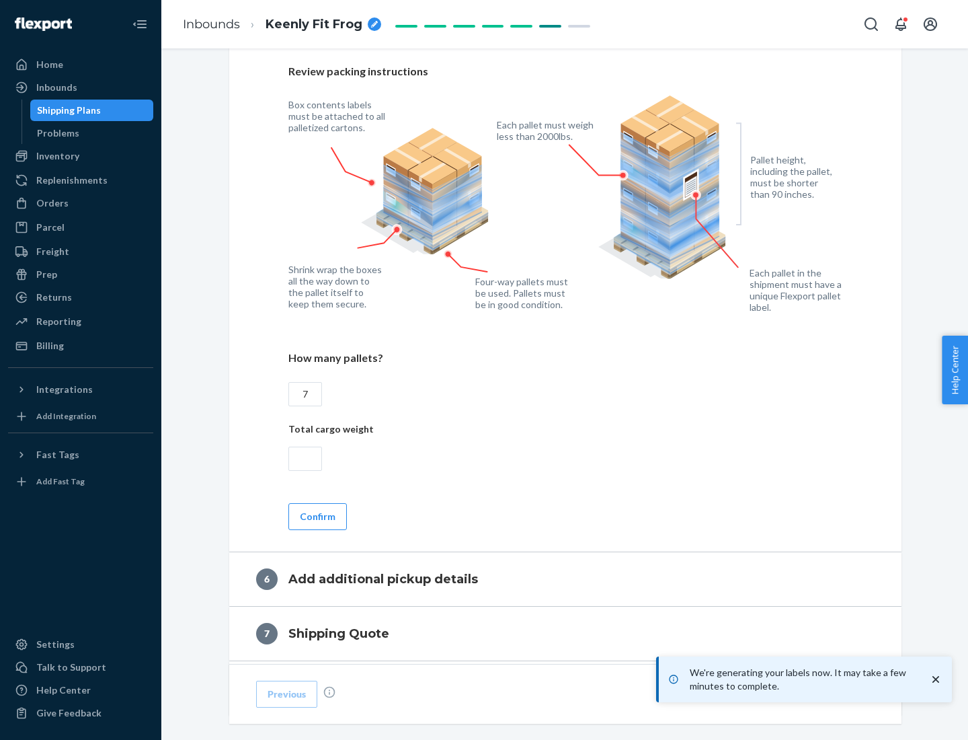
scroll to position [927, 0]
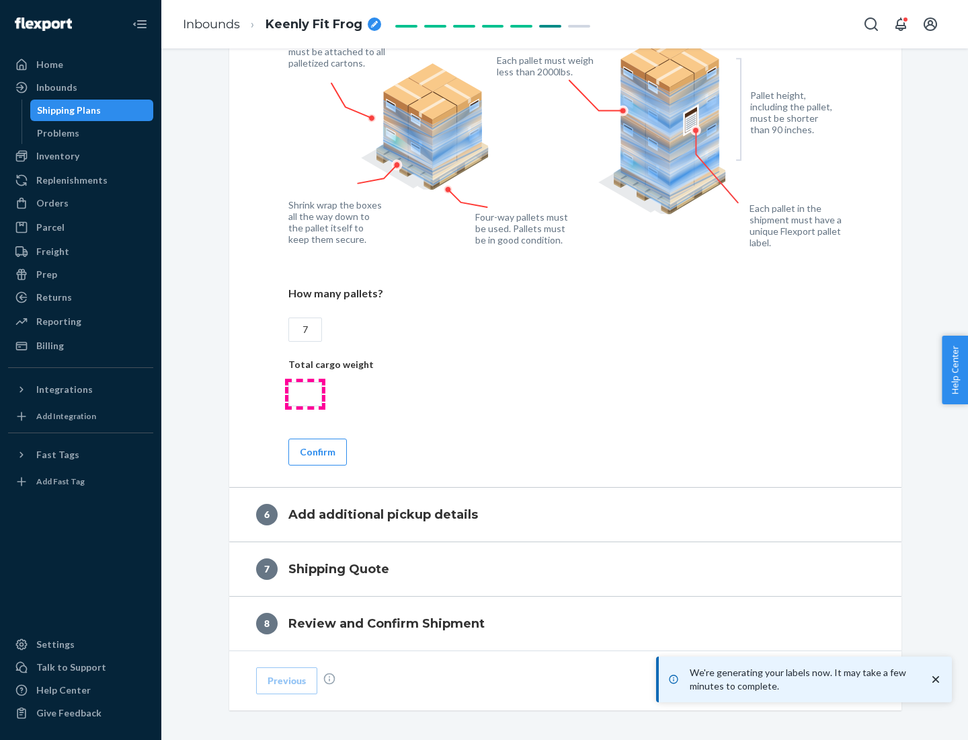
type input "7"
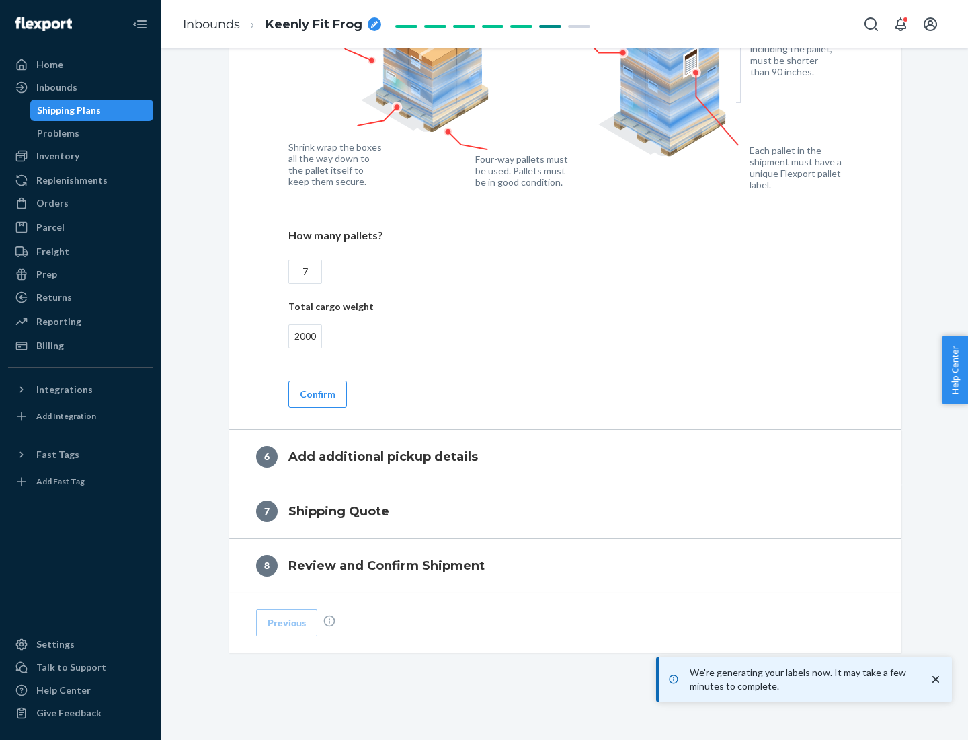
type input "2000"
click at [317, 393] on button "Confirm" at bounding box center [317, 394] width 59 height 27
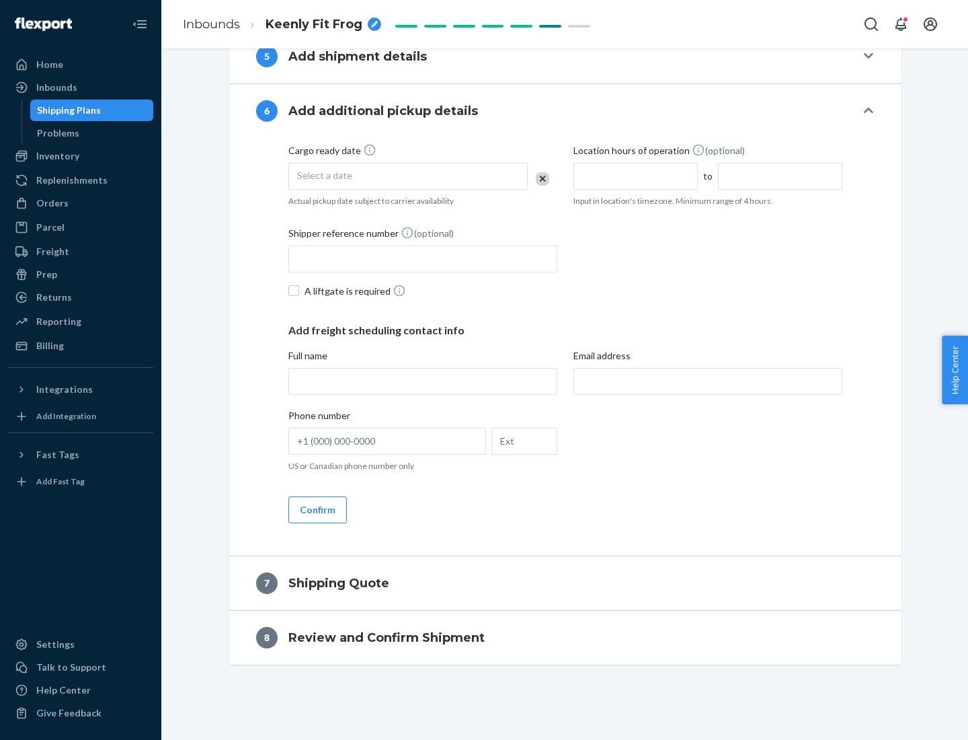
scroll to position [514, 0]
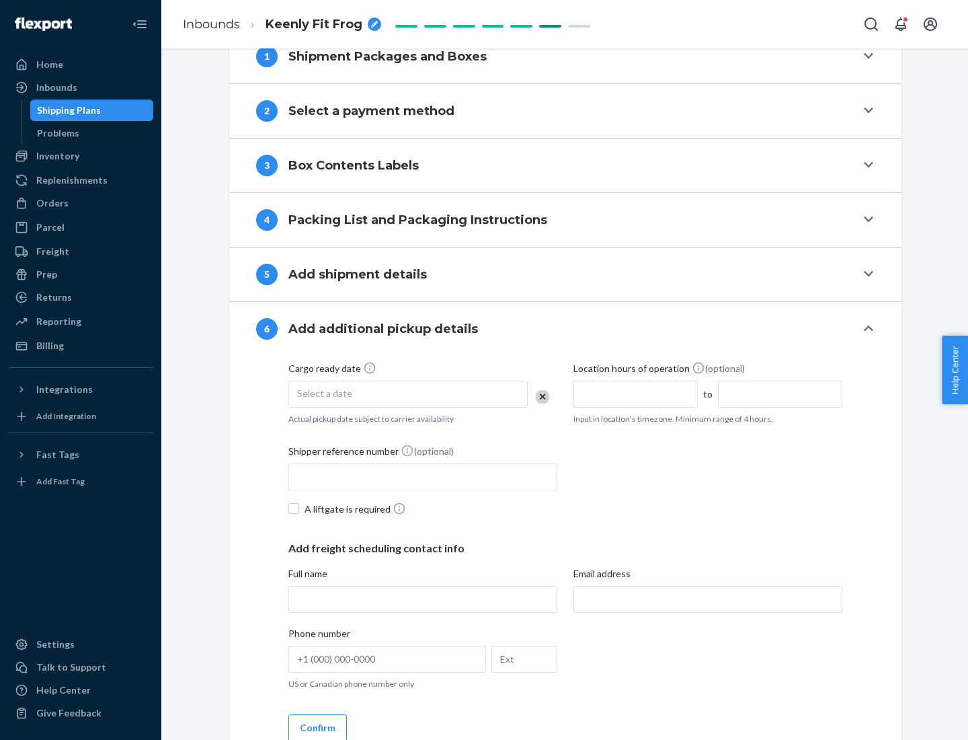
click at [408, 393] on div "Select a date" at bounding box center [407, 394] width 239 height 27
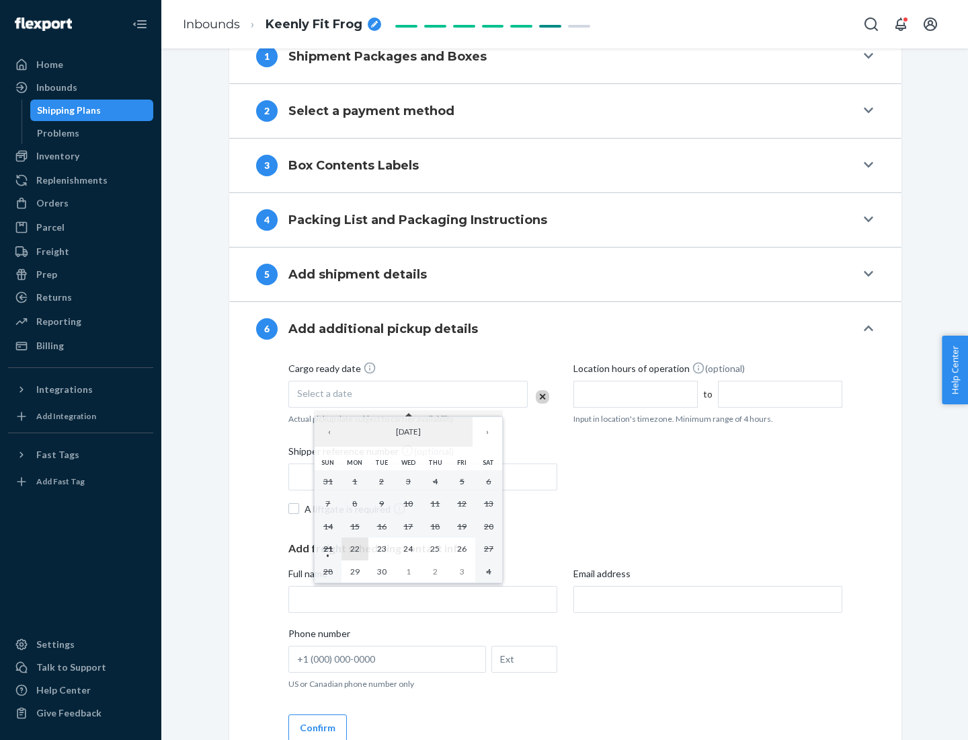
click at [354, 548] on abbr "22" at bounding box center [354, 548] width 9 height 10
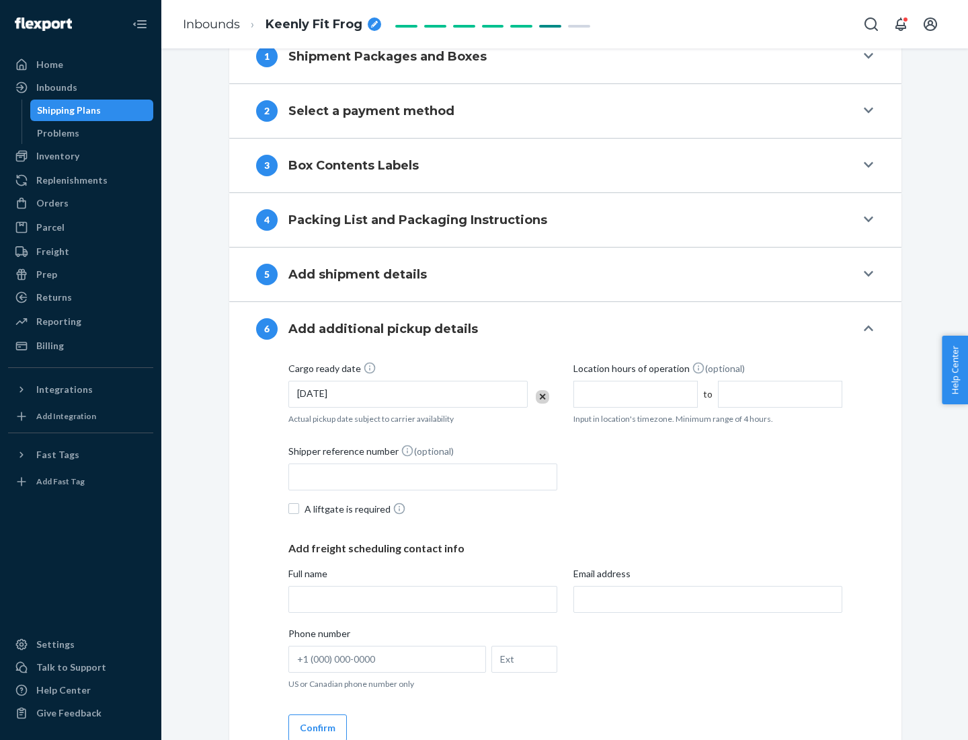
scroll to position [720, 0]
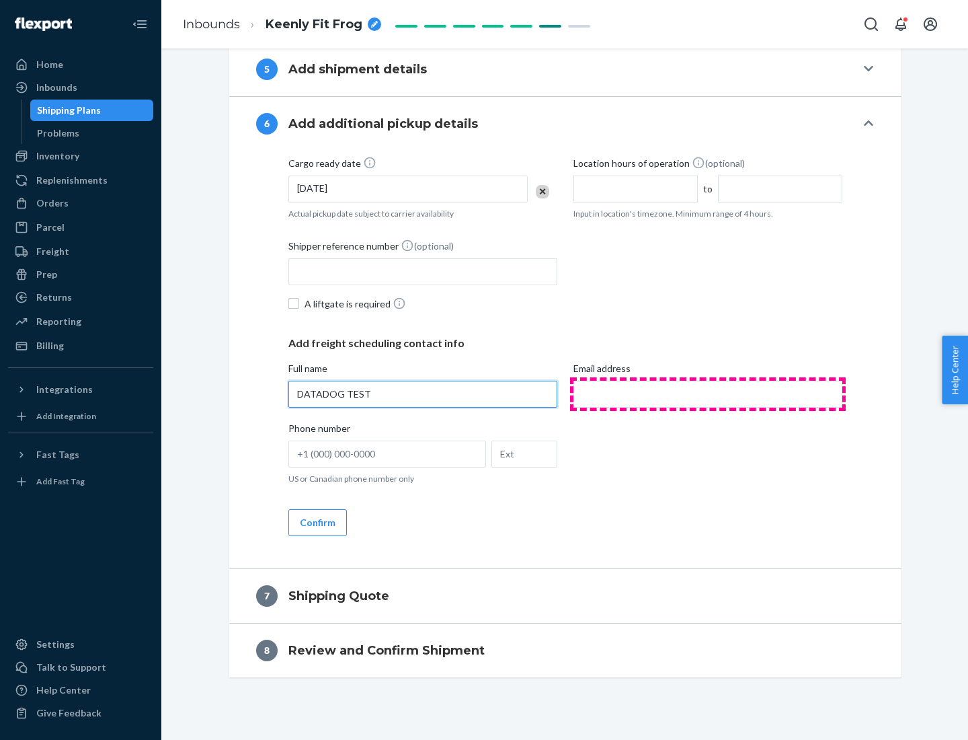
type input "DATADOG TEST"
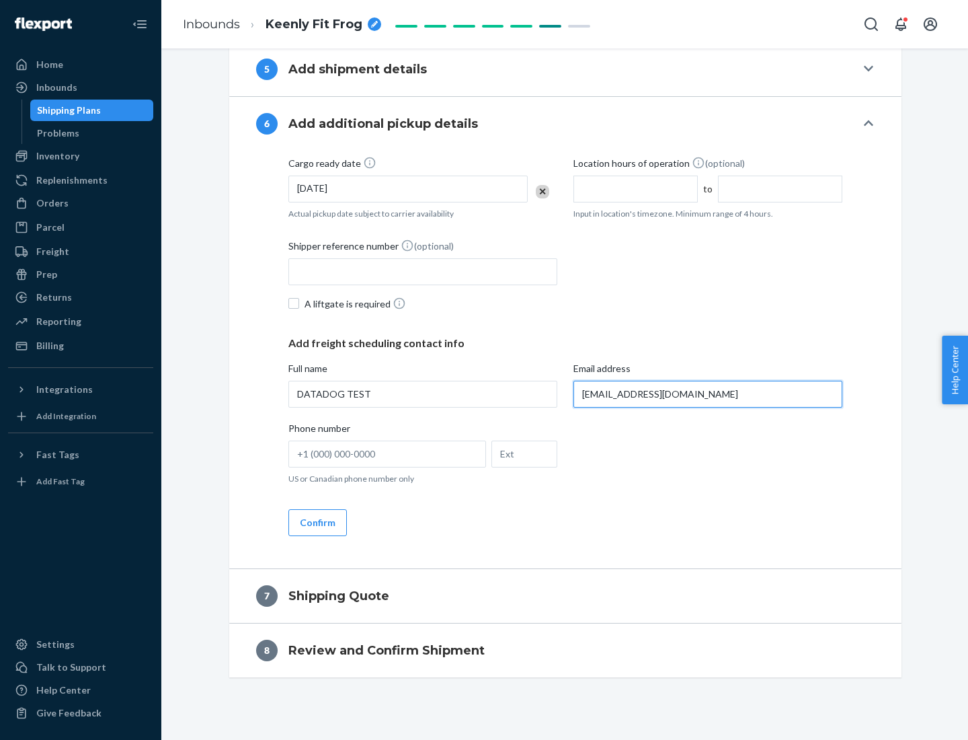
scroll to position [732, 0]
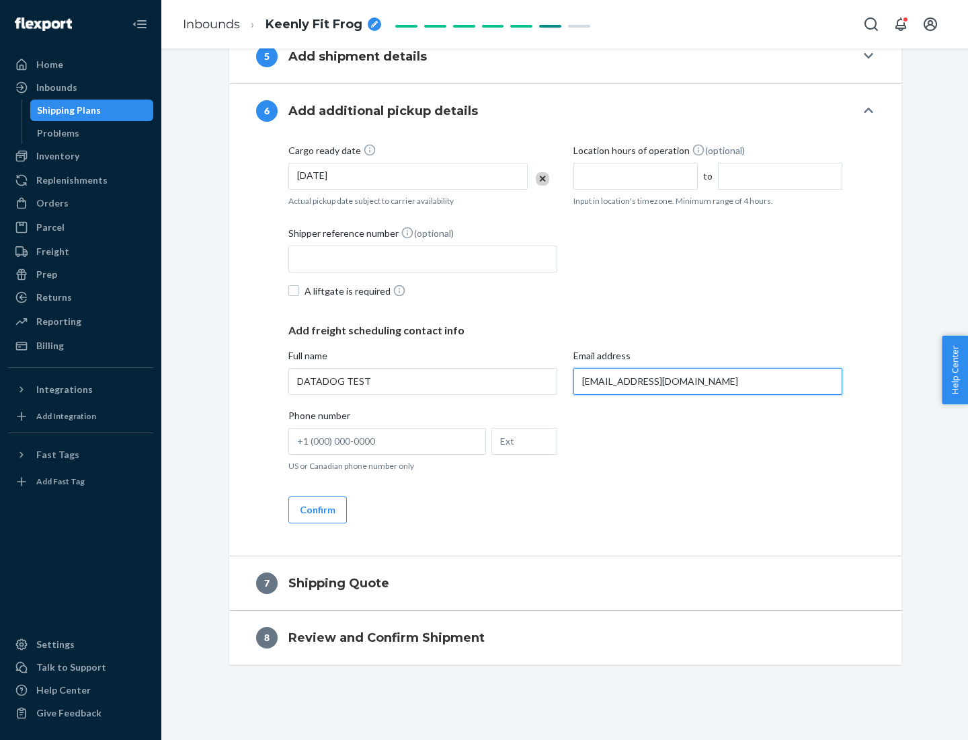
type input "[EMAIL_ADDRESS][DOMAIN_NAME]"
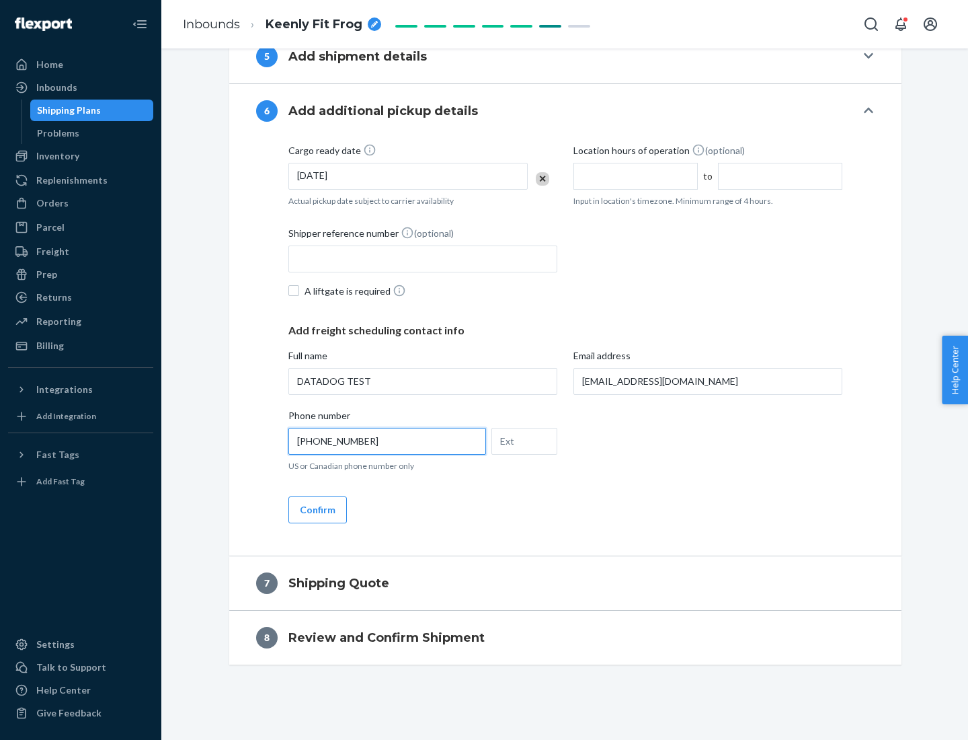
type input "[PHONE_NUMBER]"
click at [317, 509] on button "Confirm" at bounding box center [317, 509] width 59 height 27
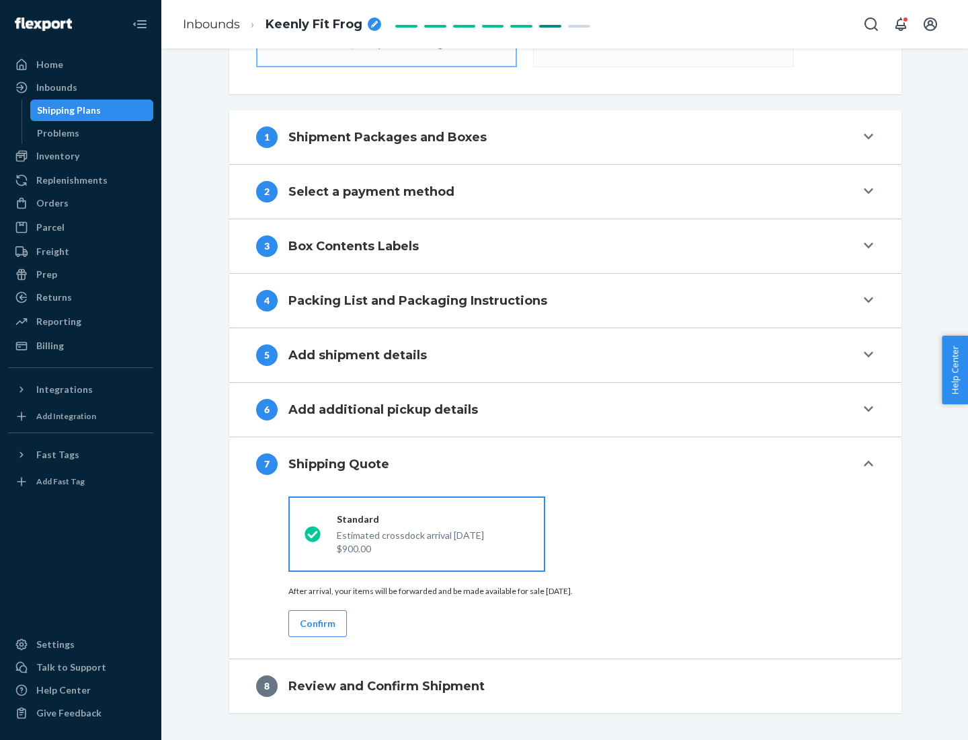
scroll to position [482, 0]
